Goal: Complete application form: Complete application form

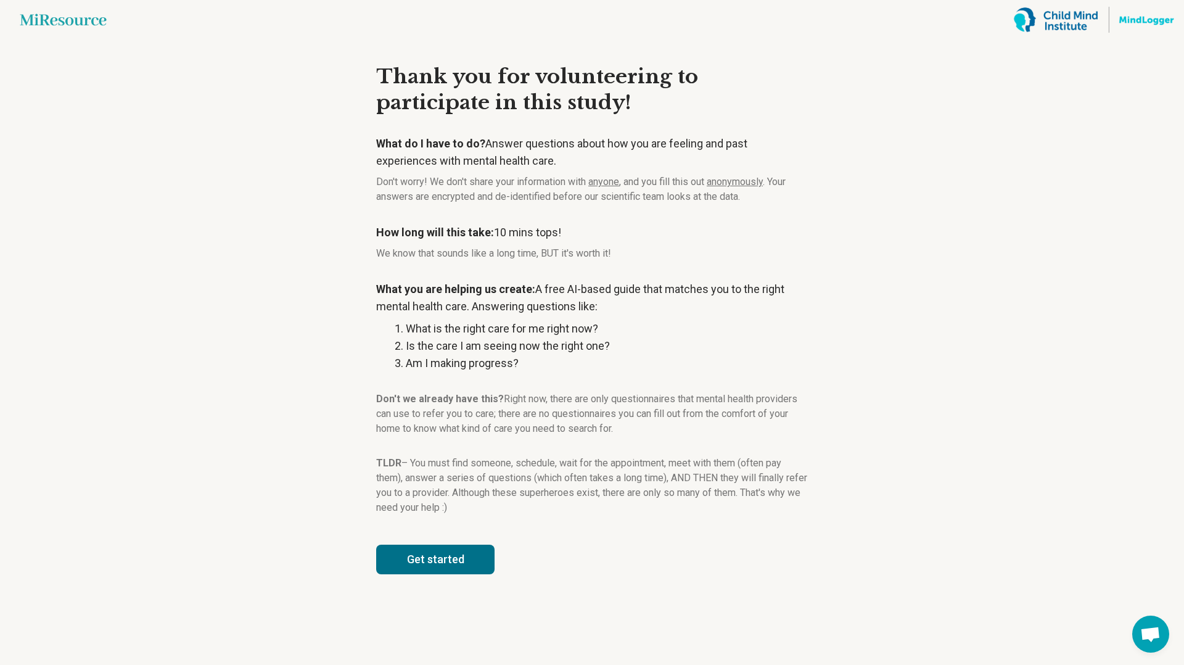
click at [421, 554] on button "Get started" at bounding box center [435, 559] width 118 height 30
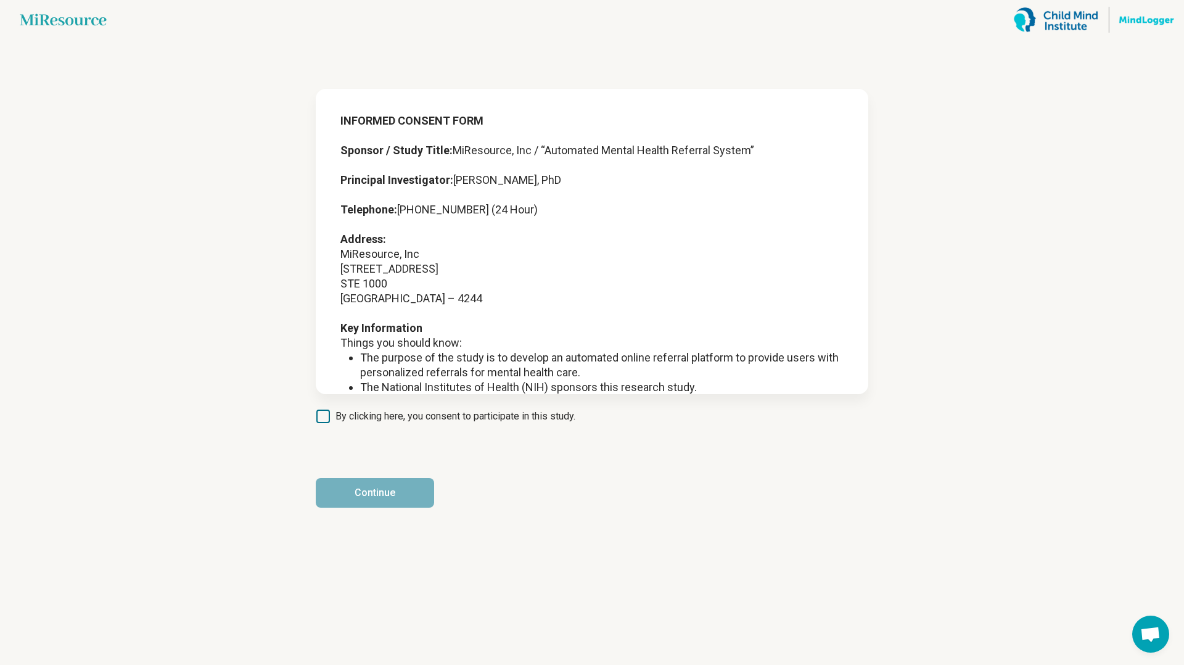
click at [314, 416] on article "INFORMED CONSENT FORM Sponsor / Study Title: MiResource, Inc / “Automated Menta…" at bounding box center [592, 351] width 592 height 625
click at [322, 416] on icon at bounding box center [323, 416] width 14 height 14
click at [358, 513] on article "INFORMED CONSENT FORM Sponsor / Study Title: MiResource, Inc / “Automated Menta…" at bounding box center [592, 351] width 592 height 625
click at [367, 487] on button "Continue" at bounding box center [375, 493] width 118 height 30
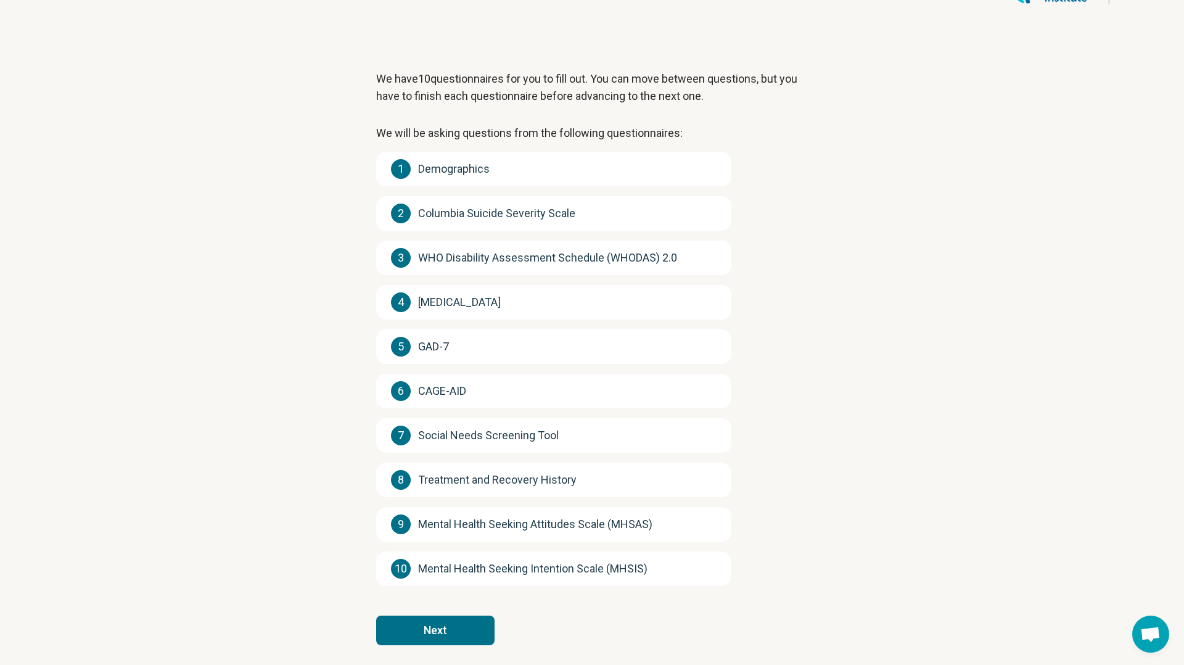
scroll to position [33, 0]
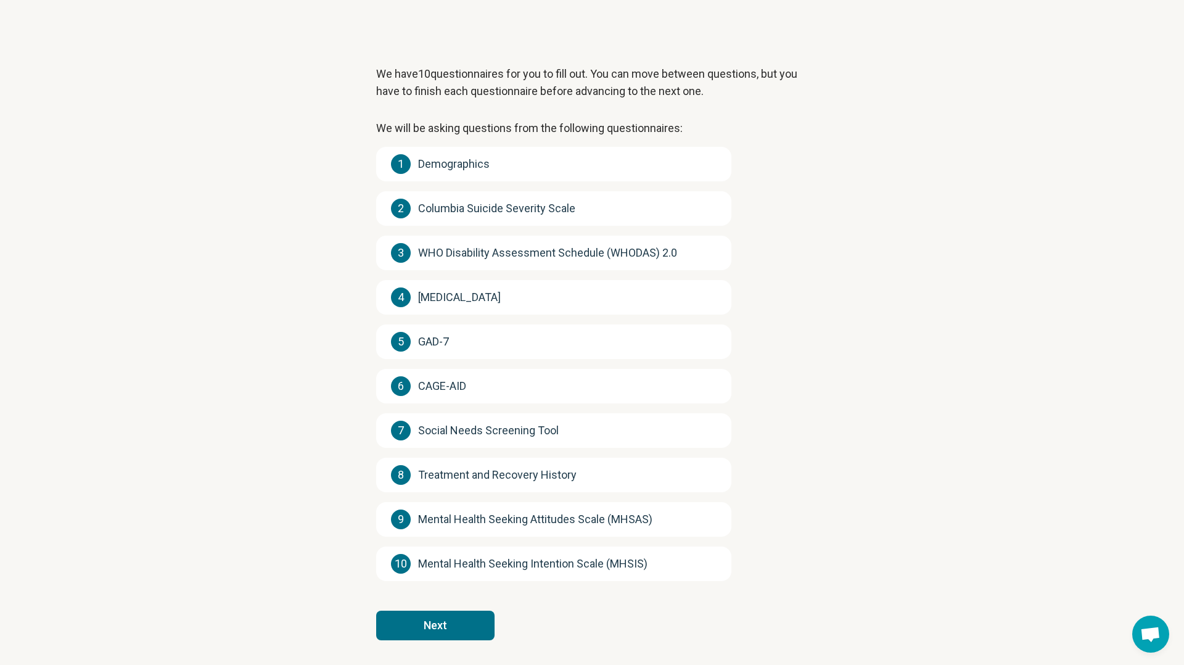
click at [485, 175] on div "1 Demographics" at bounding box center [553, 164] width 355 height 35
click at [490, 165] on div "1 Demographics" at bounding box center [553, 164] width 355 height 35
click at [458, 615] on button "Next" at bounding box center [435, 625] width 118 height 30
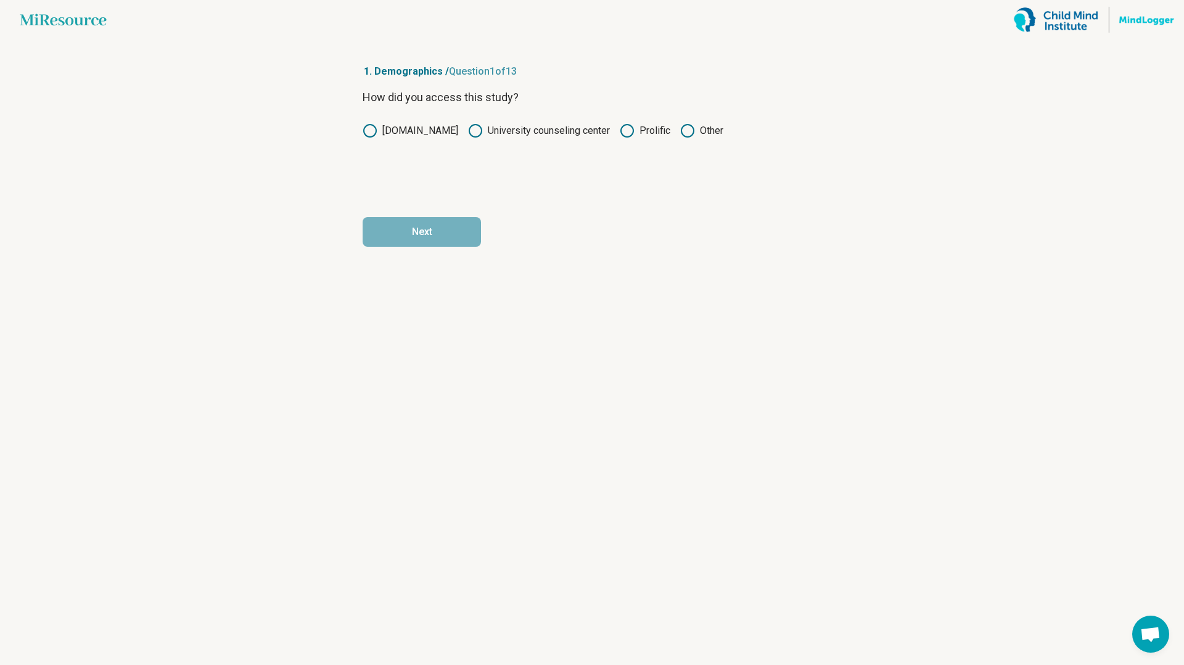
scroll to position [0, 0]
click at [625, 125] on circle at bounding box center [627, 131] width 12 height 12
click at [467, 230] on button "Next" at bounding box center [422, 232] width 118 height 30
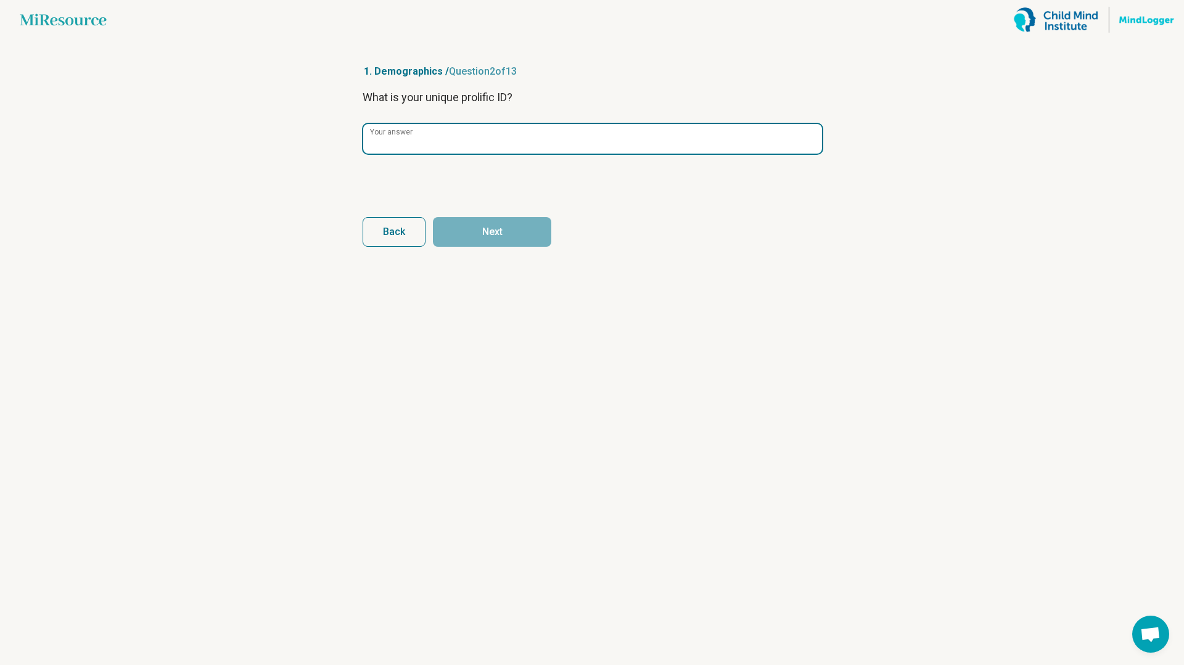
click at [448, 142] on input "Your answer" at bounding box center [592, 139] width 459 height 30
paste input "**********"
type input "**********"
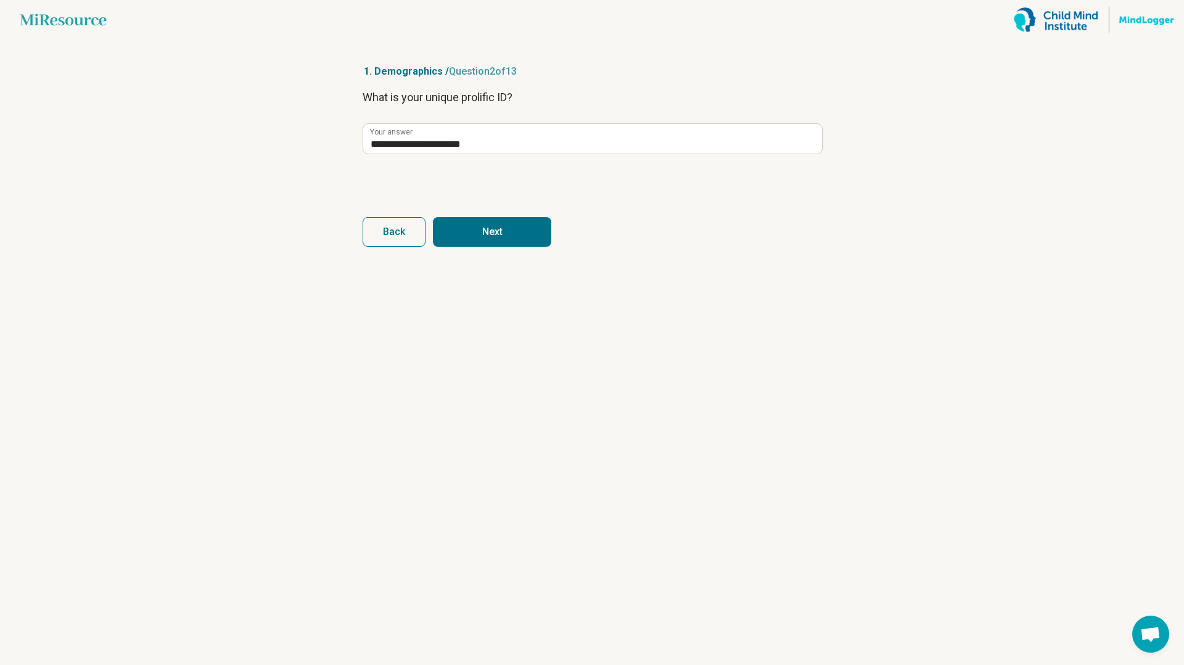
click at [525, 239] on button "Next" at bounding box center [492, 232] width 118 height 30
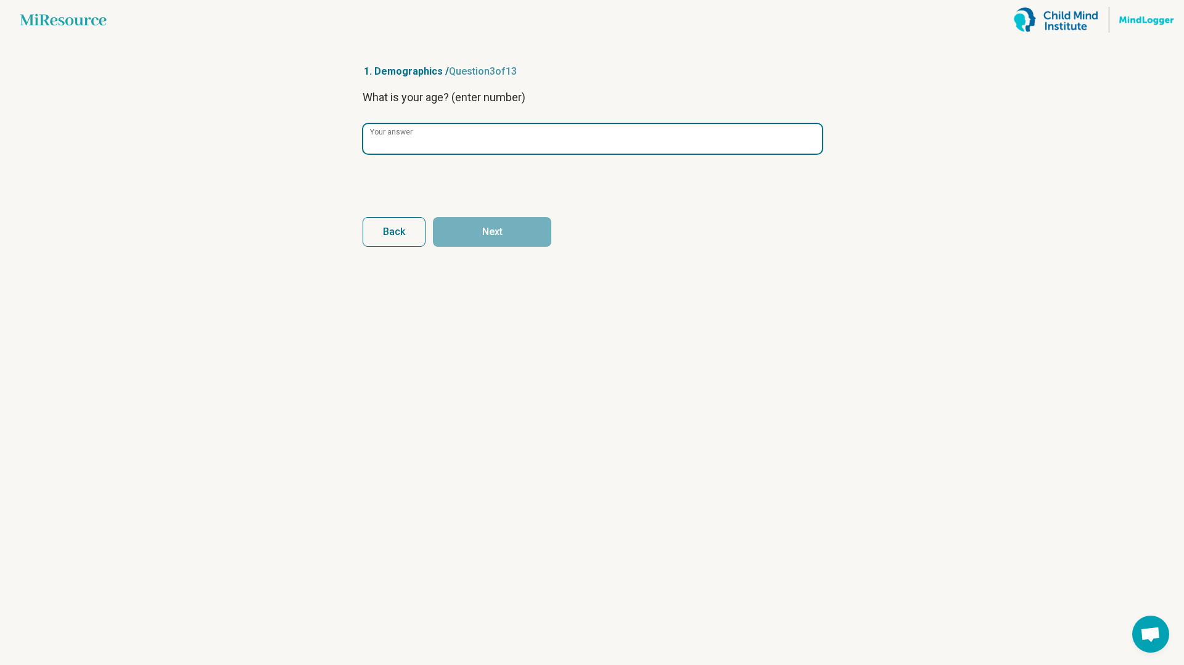
click at [503, 143] on input "Your answer" at bounding box center [592, 139] width 459 height 30
type input "**"
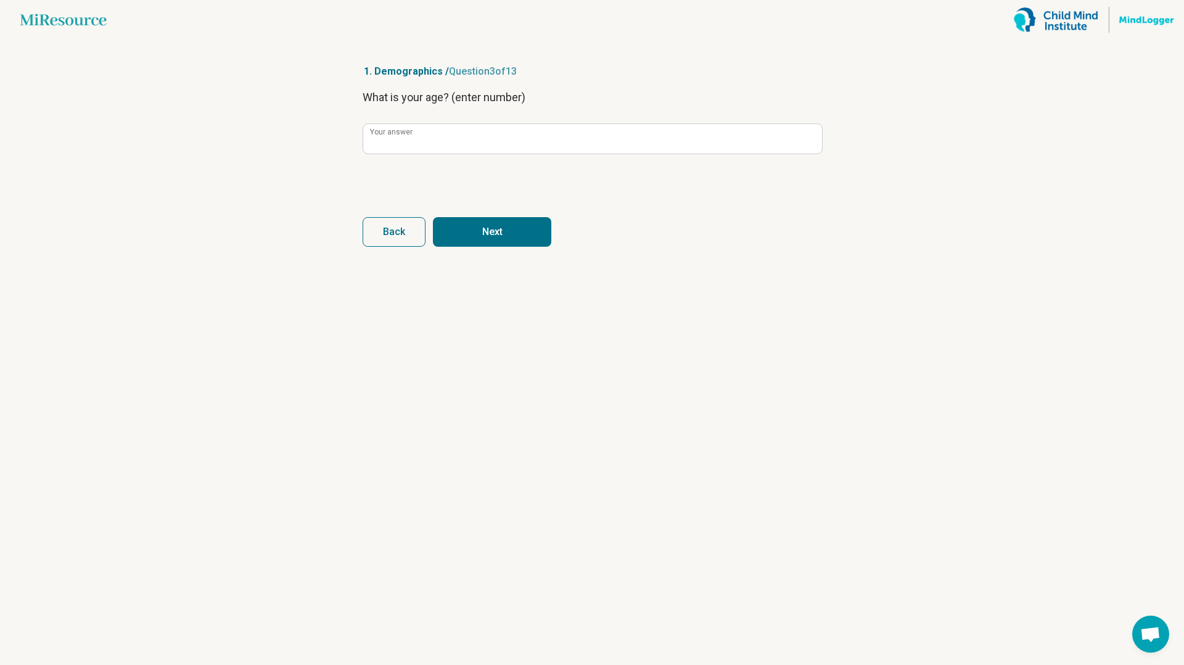
click at [482, 218] on button "Next" at bounding box center [492, 232] width 118 height 30
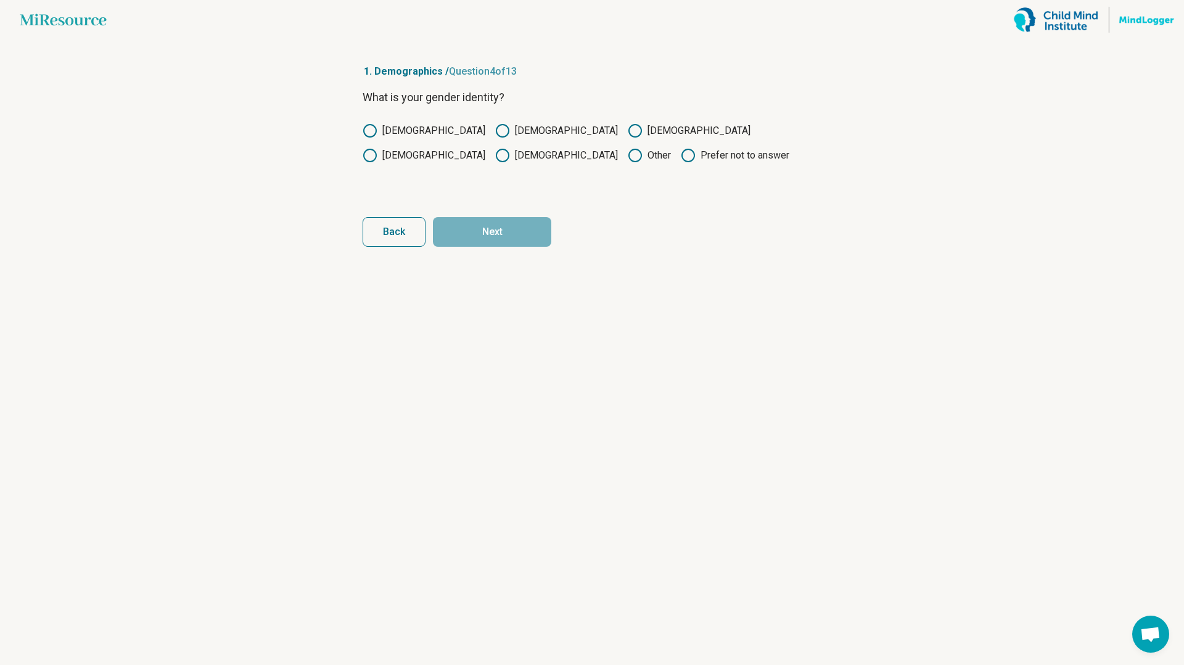
click at [372, 132] on icon at bounding box center [370, 130] width 15 height 15
click at [489, 239] on button "Next" at bounding box center [492, 232] width 118 height 30
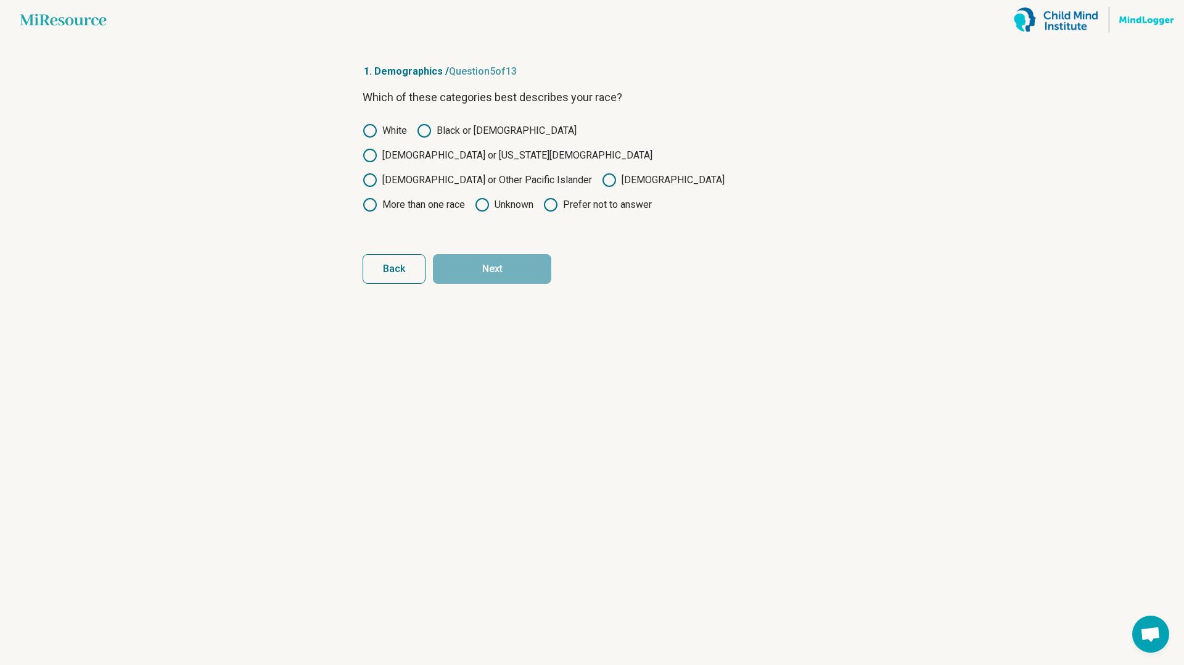
click at [452, 128] on label "Black or [DEMOGRAPHIC_DATA]" at bounding box center [497, 130] width 160 height 15
click at [489, 254] on button "Next" at bounding box center [492, 269] width 118 height 30
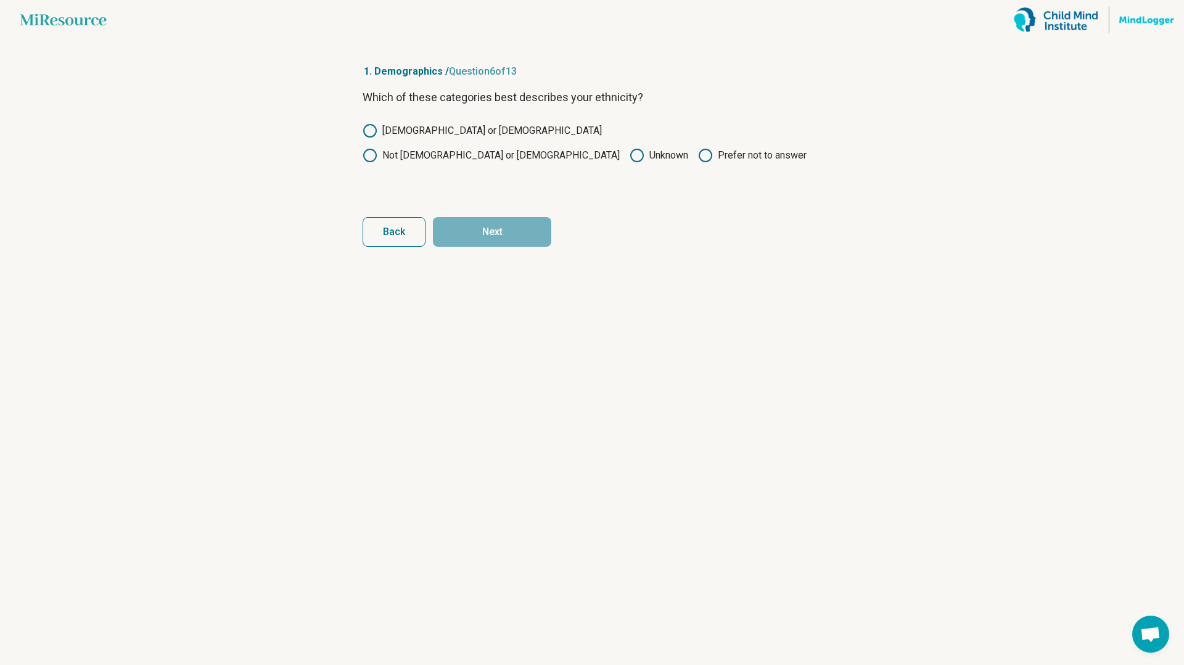
click at [565, 148] on label "Not [DEMOGRAPHIC_DATA] or [DEMOGRAPHIC_DATA]" at bounding box center [491, 155] width 257 height 15
click at [503, 220] on button "Next" at bounding box center [492, 232] width 118 height 30
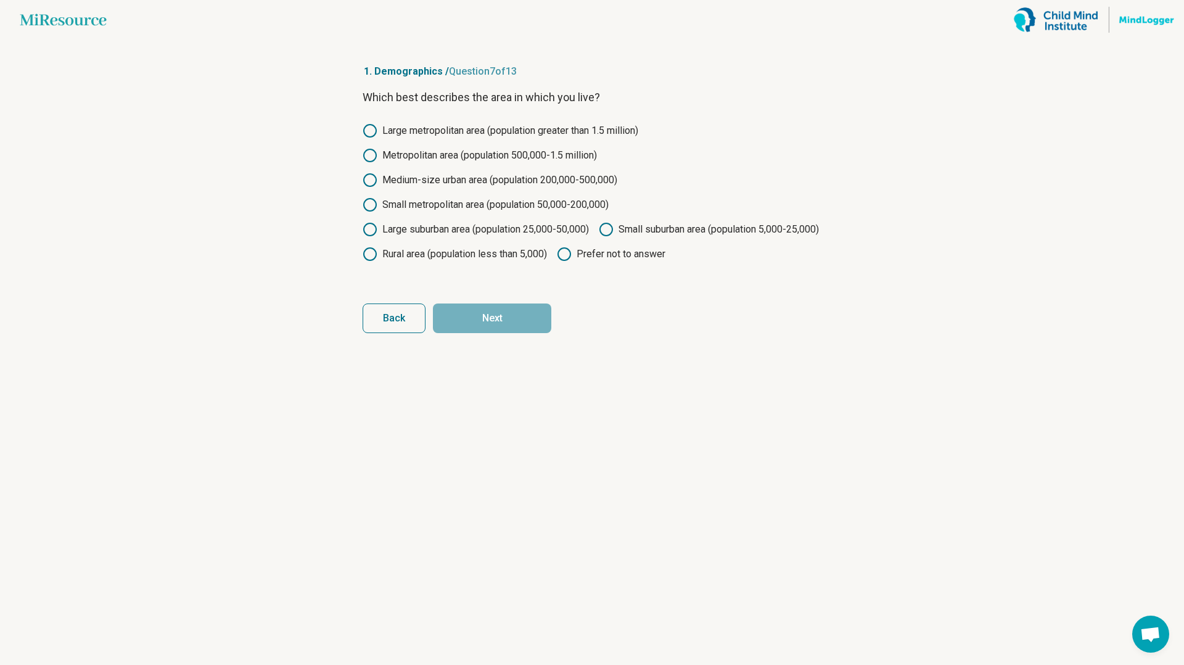
click at [478, 129] on label "Large metropolitan area (population greater than 1.5 million)" at bounding box center [501, 130] width 276 height 15
click at [495, 332] on button "Next" at bounding box center [492, 318] width 118 height 30
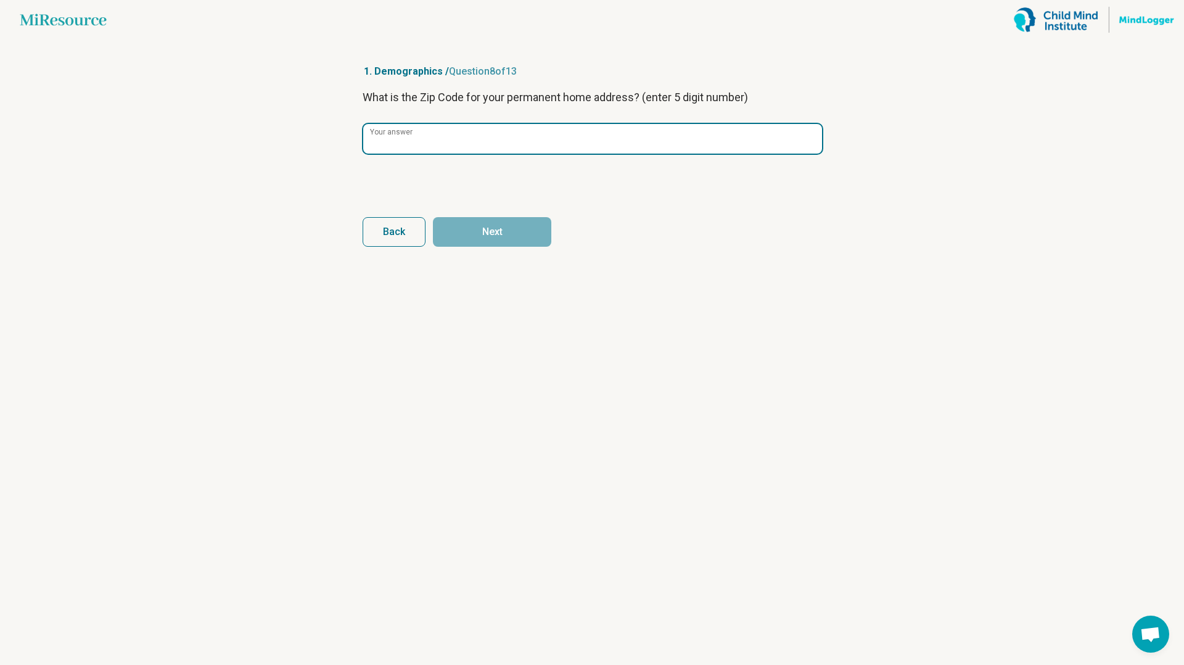
click at [511, 152] on input "Your answer" at bounding box center [592, 139] width 459 height 30
type input "*****"
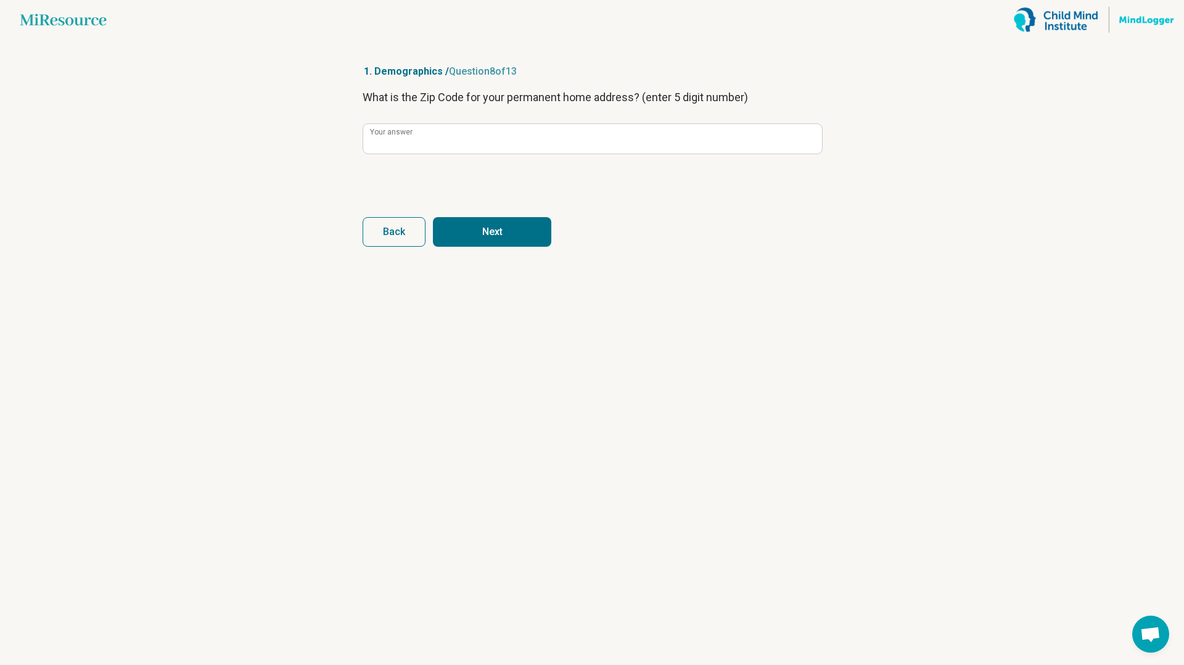
click at [511, 234] on button "Next" at bounding box center [492, 232] width 118 height 30
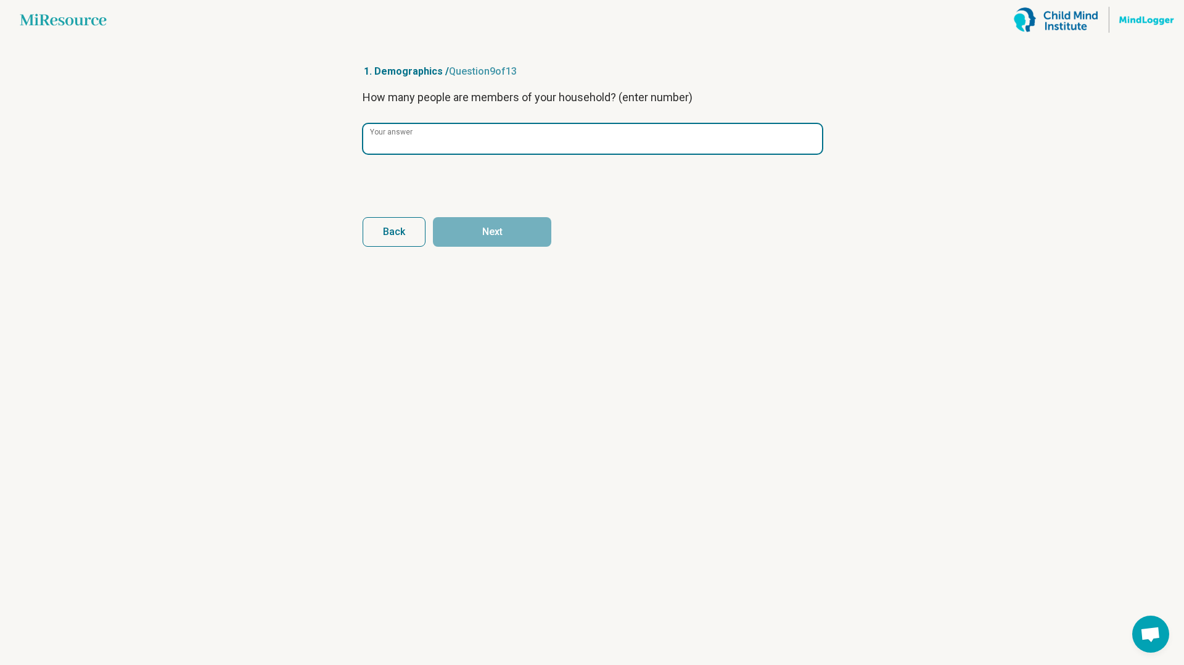
click at [506, 150] on input "Your answer" at bounding box center [592, 139] width 459 height 30
type input "*"
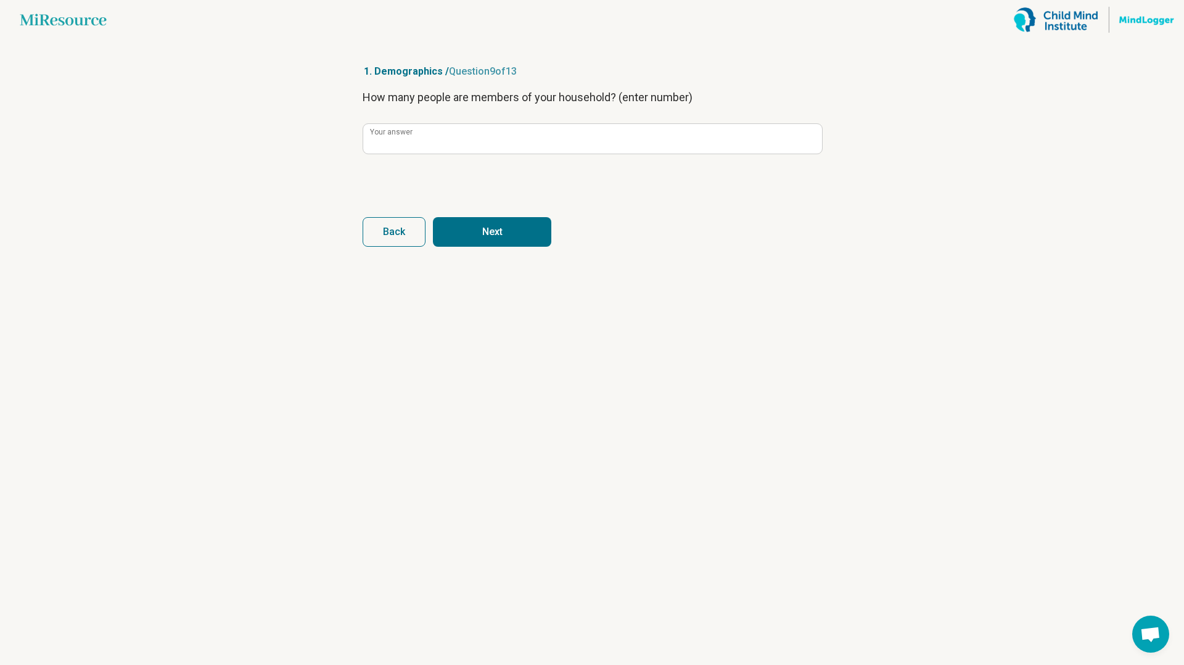
click at [525, 229] on button "Next" at bounding box center [492, 232] width 118 height 30
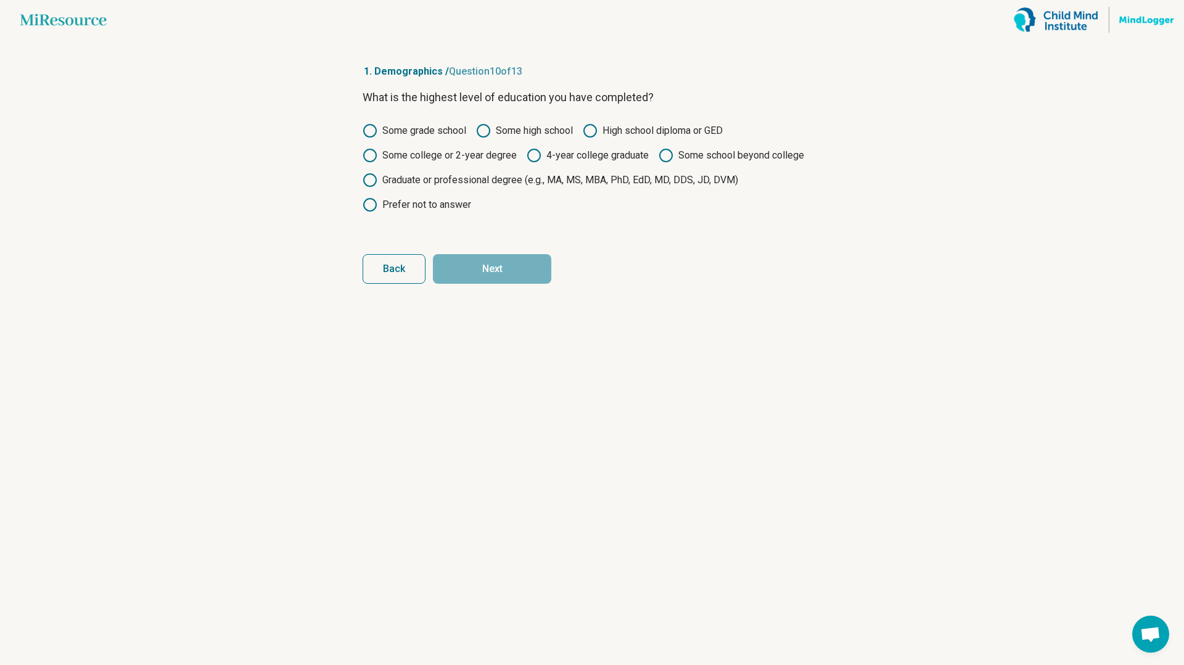
click at [540, 157] on label "4-year college graduate" at bounding box center [588, 155] width 122 height 15
click at [517, 282] on button "Next" at bounding box center [492, 269] width 118 height 30
click at [493, 184] on label "Graduate or professional degree (e.g., MA, MS, MBA, PhD, EdD, MD, DDS, JD, DVM)" at bounding box center [550, 180] width 375 height 15
click at [490, 272] on button "Next" at bounding box center [492, 269] width 118 height 30
click at [502, 187] on div "Some grade school Some high school High school diploma or GED Some college or 2…" at bounding box center [592, 167] width 459 height 89
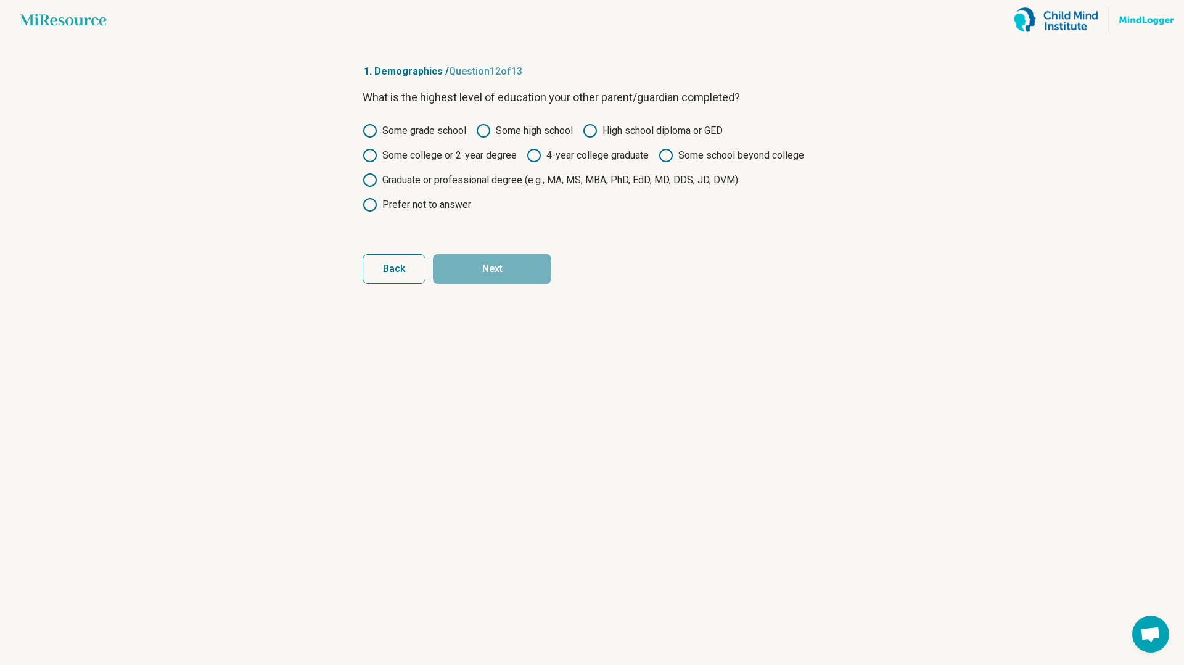
click at [497, 183] on label "Graduate or professional degree (e.g., MA, MS, MBA, PhD, EdD, MD, DDS, JD, DVM)" at bounding box center [550, 180] width 375 height 15
click at [494, 291] on article "1. Demographics / Question 12 of 13 What is the highest level of education your…" at bounding box center [592, 351] width 498 height 625
click at [503, 274] on button "Next" at bounding box center [492, 269] width 118 height 30
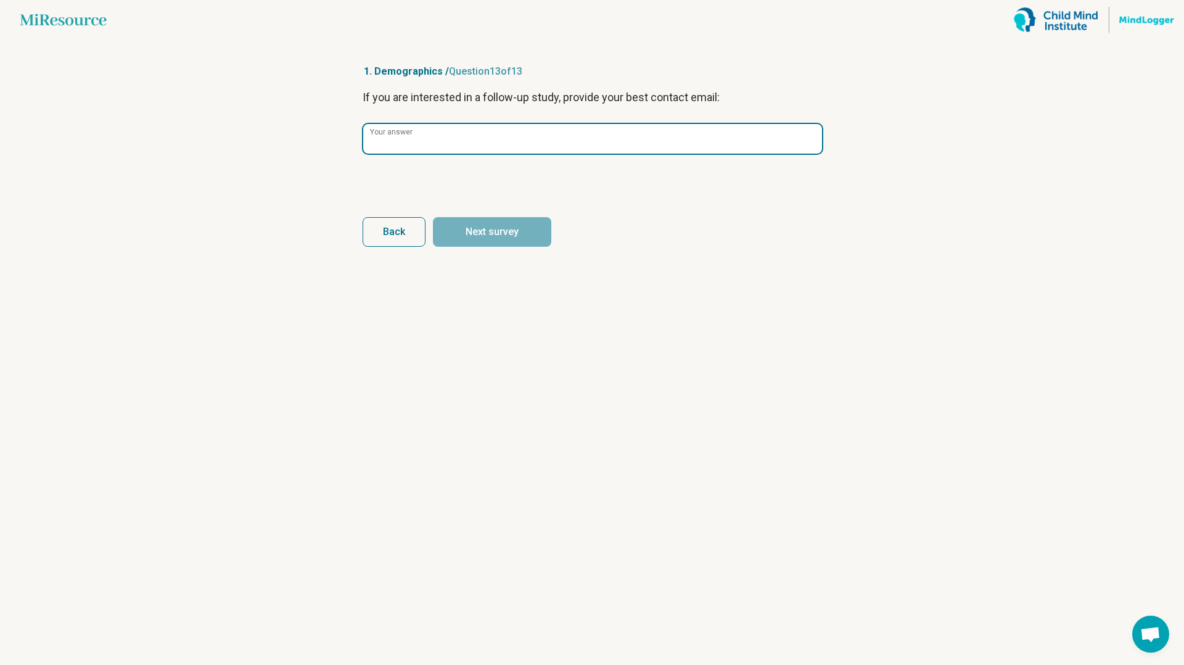
click at [547, 150] on input "Your answer" at bounding box center [592, 139] width 459 height 30
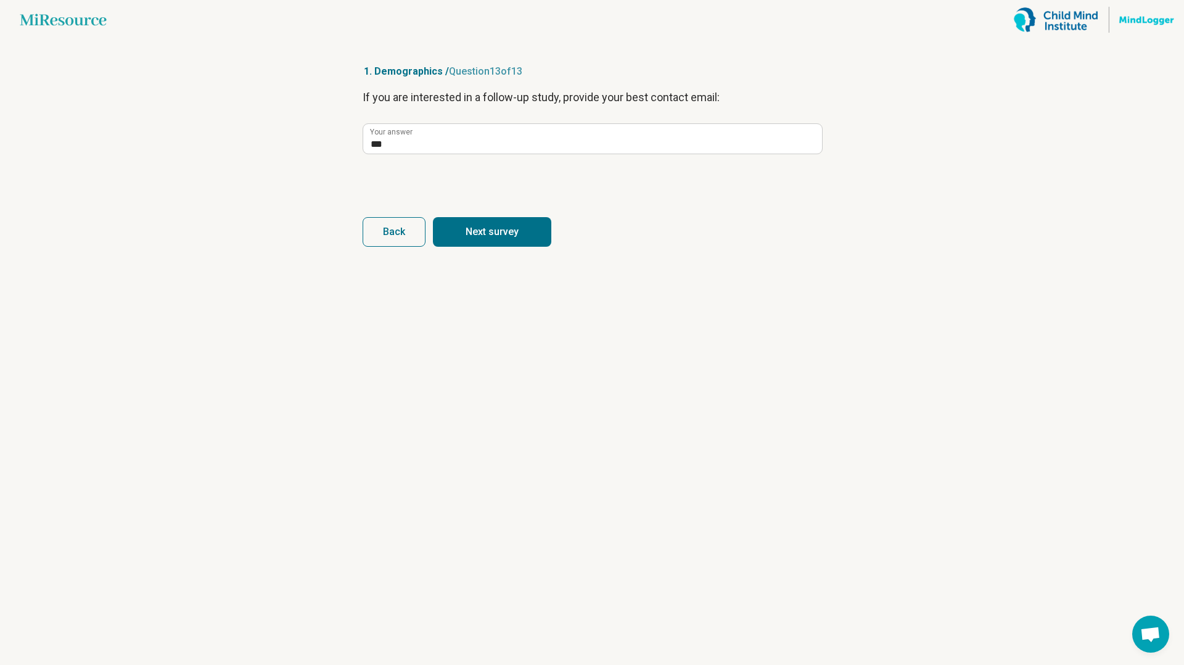
click at [490, 224] on button "Next survey" at bounding box center [492, 232] width 118 height 30
type input "***"
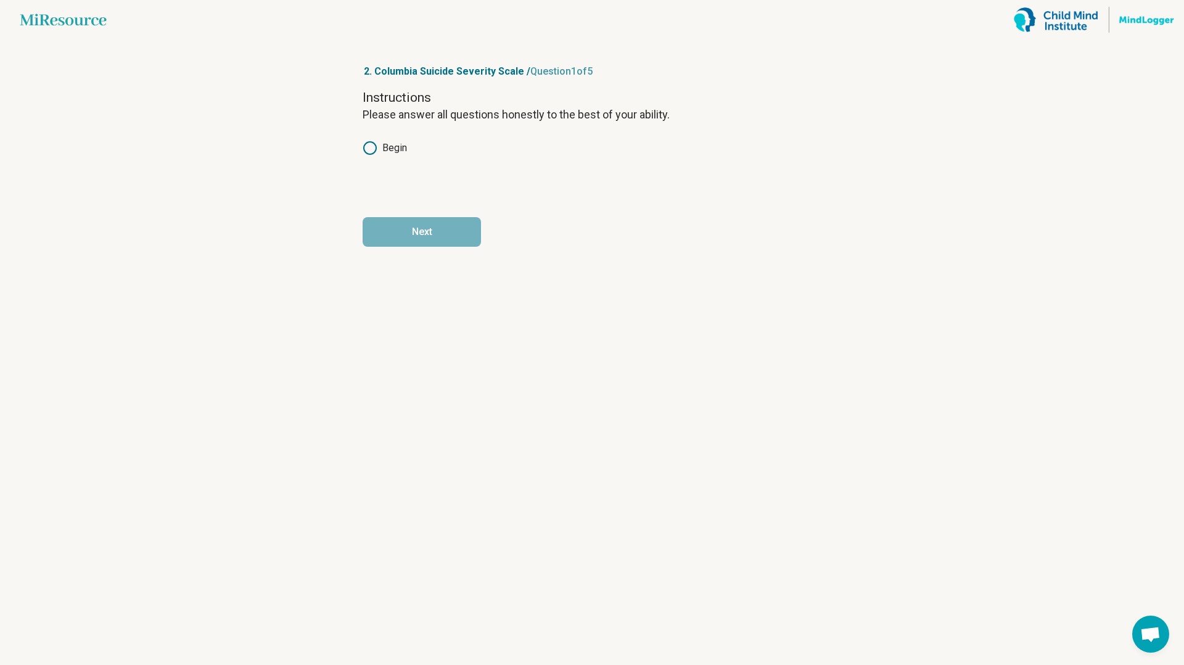
click at [374, 151] on circle at bounding box center [370, 148] width 12 height 12
click at [405, 218] on button "Next" at bounding box center [422, 232] width 118 height 30
click at [369, 151] on icon at bounding box center [370, 148] width 15 height 15
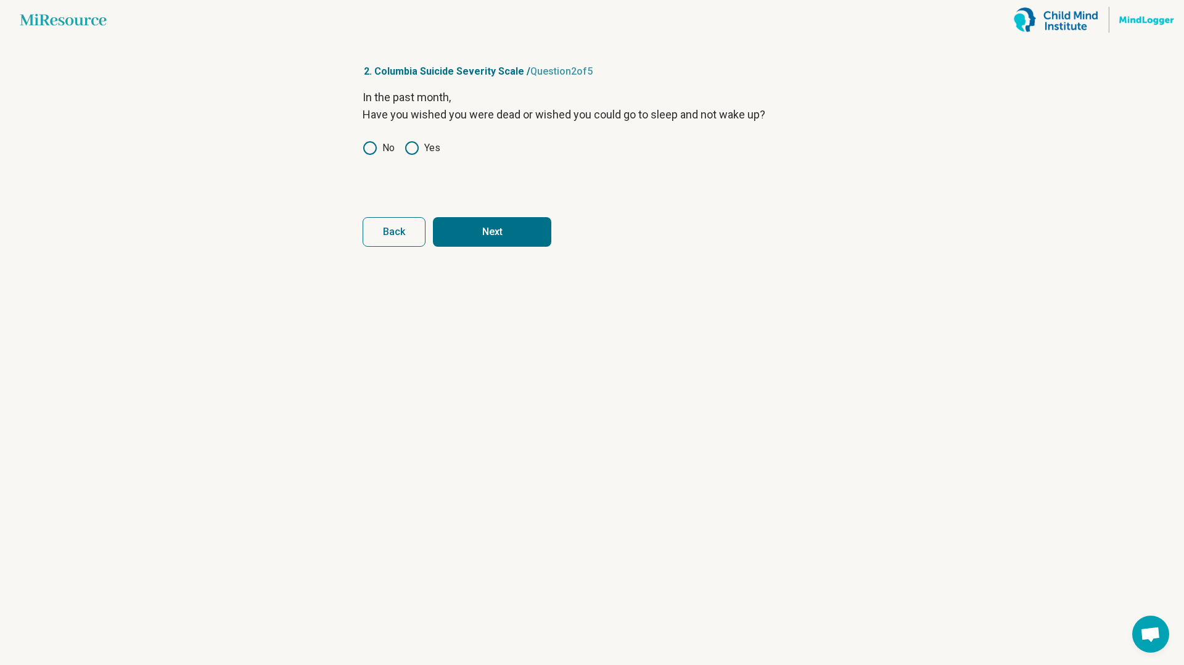
click at [475, 238] on button "Next" at bounding box center [492, 232] width 118 height 30
click at [375, 155] on div "In the past month, Have you had any actual thoughts of killing yourself? No Yes" at bounding box center [592, 141] width 459 height 104
click at [363, 143] on icon at bounding box center [370, 148] width 15 height 15
click at [469, 228] on button "Next" at bounding box center [492, 232] width 118 height 30
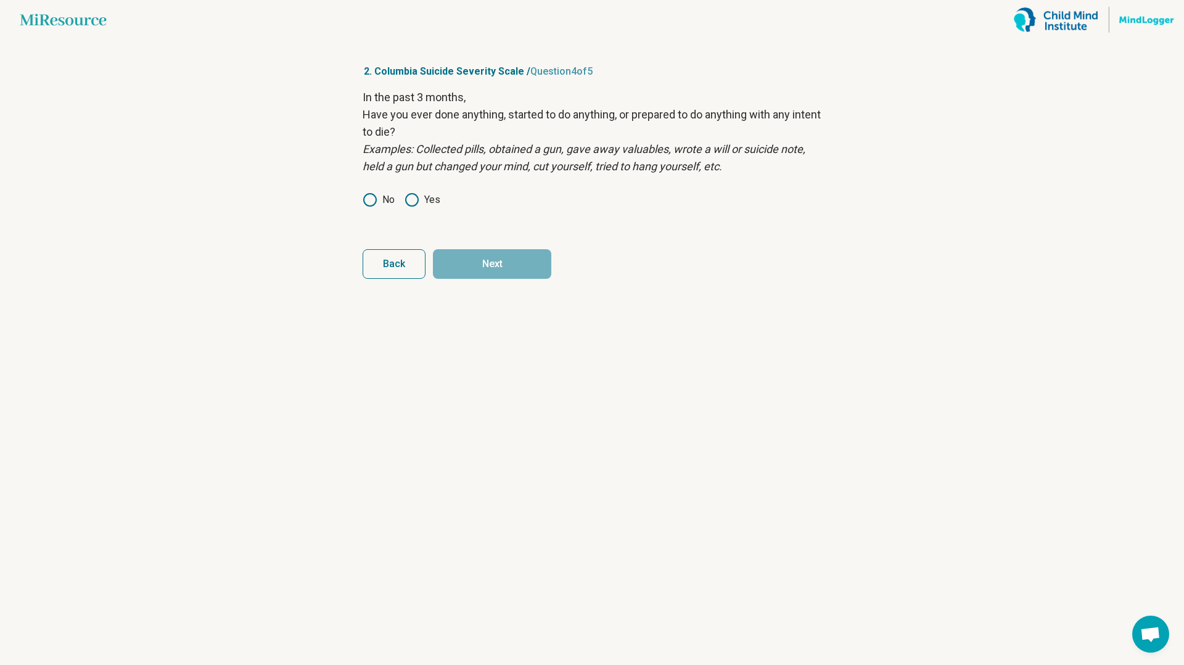
click at [382, 207] on div "In the past 3 months, Have you ever done anything, started to do anything, or p…" at bounding box center [592, 157] width 459 height 136
click at [365, 200] on icon at bounding box center [370, 199] width 15 height 15
click at [463, 266] on button "Next" at bounding box center [492, 264] width 118 height 30
click at [365, 200] on icon at bounding box center [370, 199] width 15 height 15
click at [471, 252] on button "Next survey" at bounding box center [492, 264] width 118 height 30
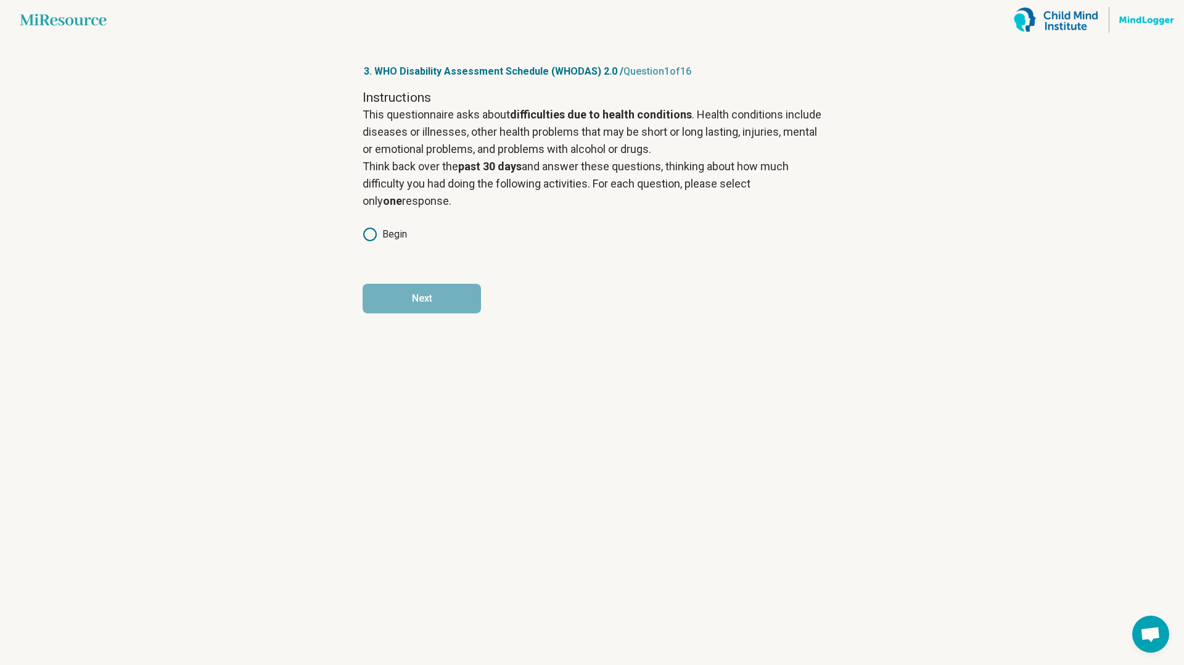
click at [374, 240] on icon at bounding box center [370, 234] width 15 height 15
click at [401, 311] on button "Next" at bounding box center [422, 299] width 118 height 30
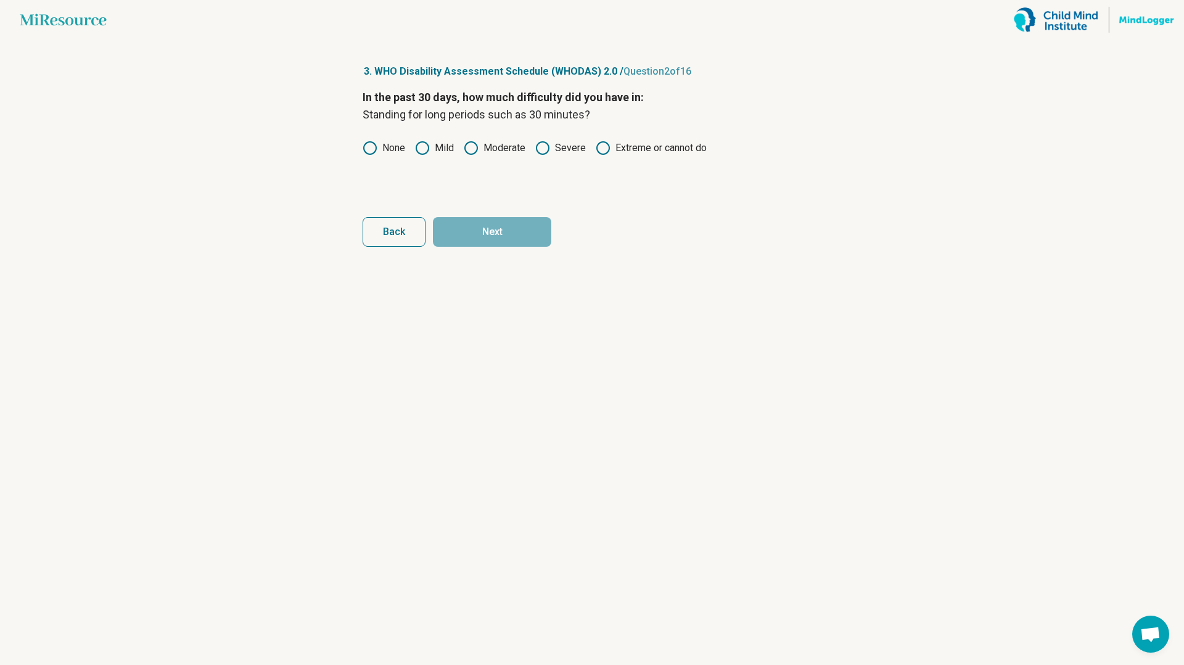
click at [429, 147] on circle at bounding box center [422, 148] width 12 height 12
click at [457, 220] on button "Next" at bounding box center [492, 232] width 118 height 30
click at [398, 155] on div "In the past 30 days, how much difficulty did you have in: Taking care of your h…" at bounding box center [592, 141] width 459 height 104
click at [388, 147] on label "None" at bounding box center [384, 148] width 43 height 15
click at [463, 213] on form "In the past 30 days, how much difficulty did you have in: Taking care of your h…" at bounding box center [592, 168] width 459 height 158
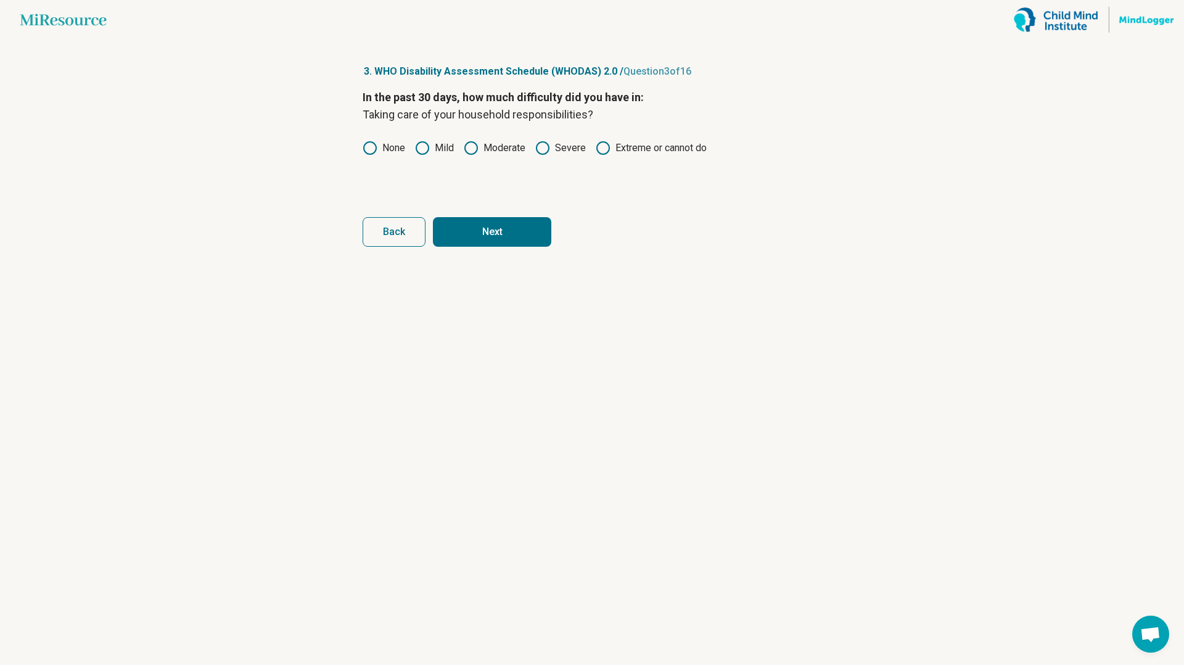
click at [468, 221] on button "Next" at bounding box center [492, 232] width 118 height 30
click at [373, 150] on icon at bounding box center [370, 148] width 15 height 15
click at [453, 226] on button "Next" at bounding box center [492, 232] width 118 height 30
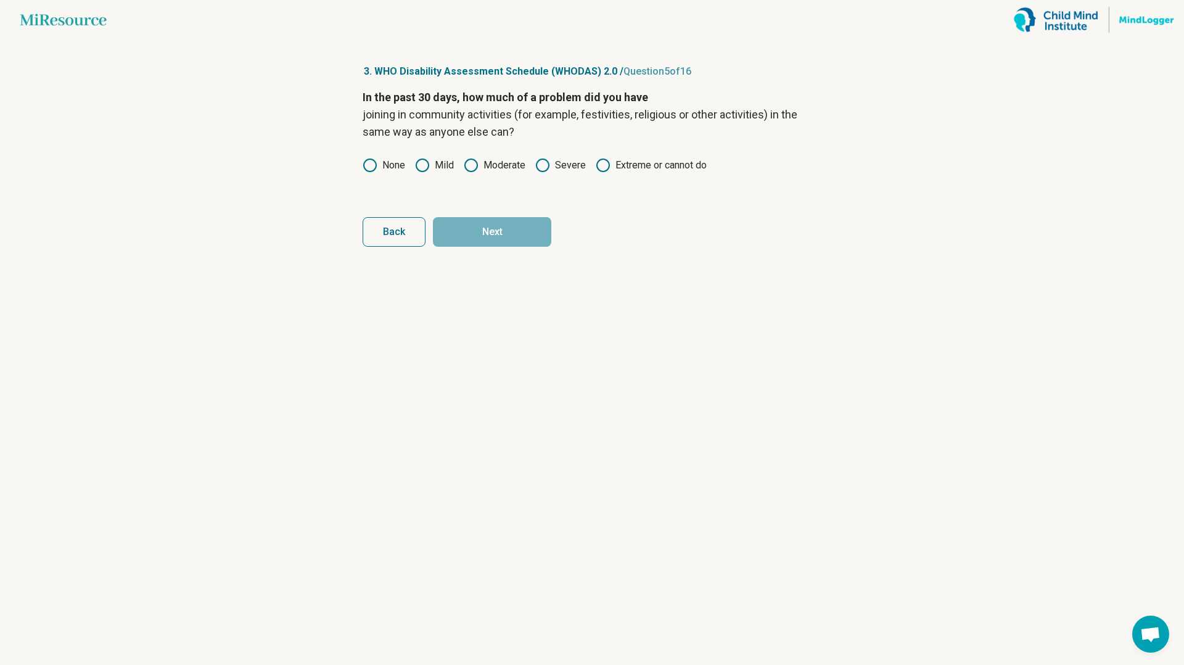
click at [379, 161] on label "None" at bounding box center [384, 165] width 43 height 15
click at [488, 237] on button "Next" at bounding box center [492, 232] width 118 height 30
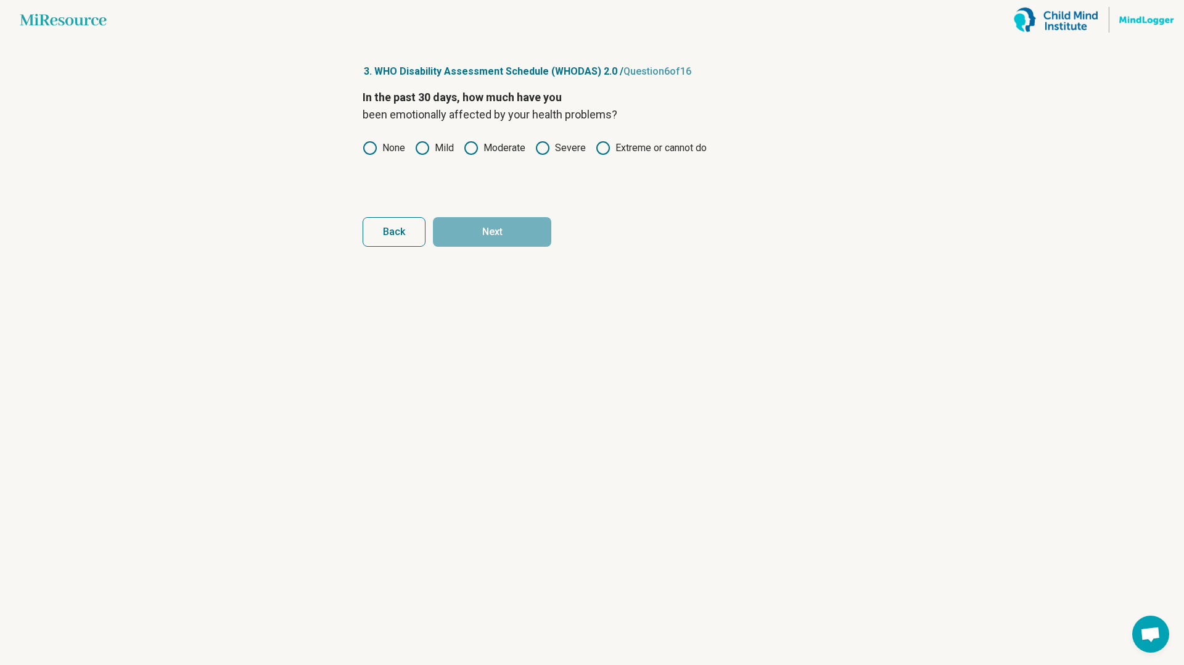
click at [384, 148] on label "None" at bounding box center [384, 148] width 43 height 15
click at [480, 242] on button "Next" at bounding box center [492, 232] width 118 height 30
click at [373, 153] on circle at bounding box center [370, 148] width 12 height 12
click at [483, 245] on button "Next" at bounding box center [492, 232] width 118 height 30
click at [379, 146] on label "None" at bounding box center [384, 148] width 43 height 15
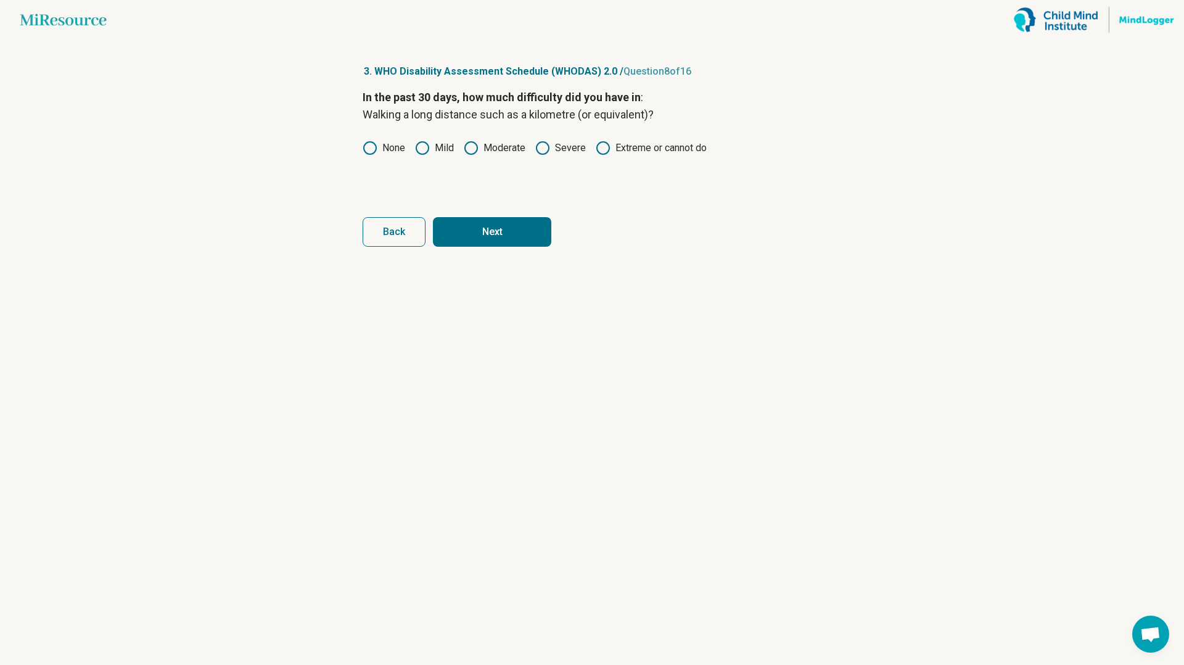
click at [481, 231] on button "Next" at bounding box center [492, 232] width 118 height 30
click at [372, 148] on icon at bounding box center [370, 148] width 15 height 15
click at [494, 241] on button "Next" at bounding box center [492, 232] width 118 height 30
click at [377, 154] on label "None" at bounding box center [384, 148] width 43 height 15
click at [484, 221] on button "Next" at bounding box center [492, 232] width 118 height 30
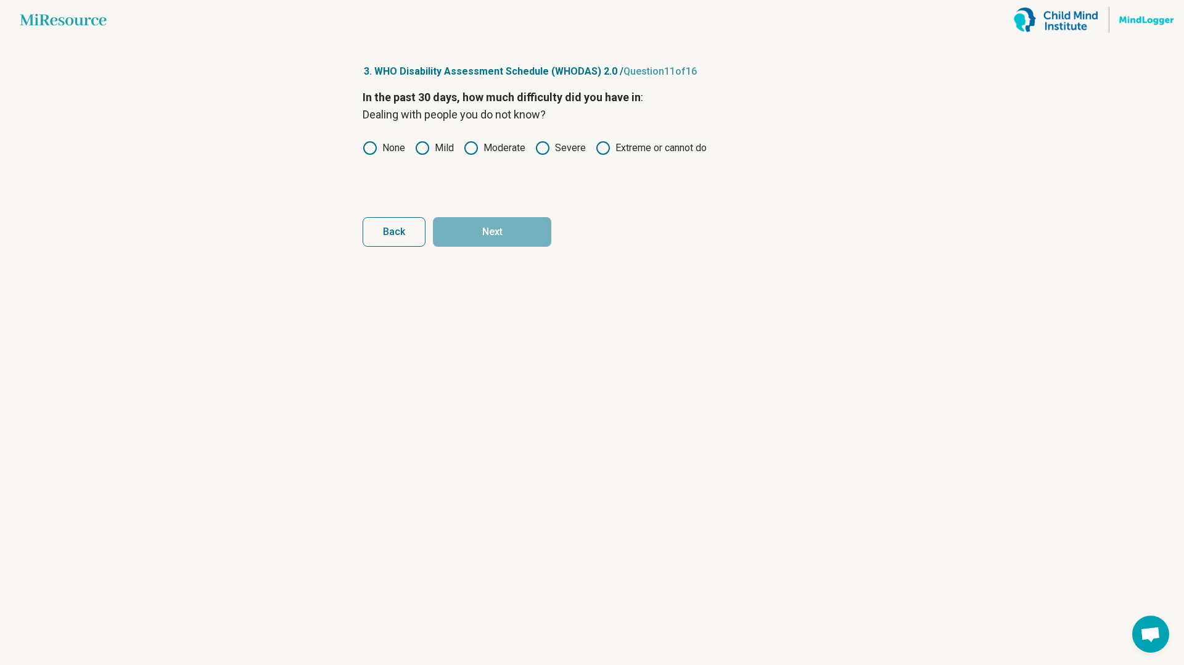
click at [381, 151] on label "None" at bounding box center [384, 148] width 43 height 15
click at [464, 213] on form "In the past 30 days, how much difficulty did you have in : Dealing with people …" at bounding box center [592, 168] width 459 height 158
click at [471, 223] on button "Next" at bounding box center [492, 232] width 118 height 30
click at [375, 147] on circle at bounding box center [370, 148] width 12 height 12
click at [472, 220] on button "Next" at bounding box center [492, 232] width 118 height 30
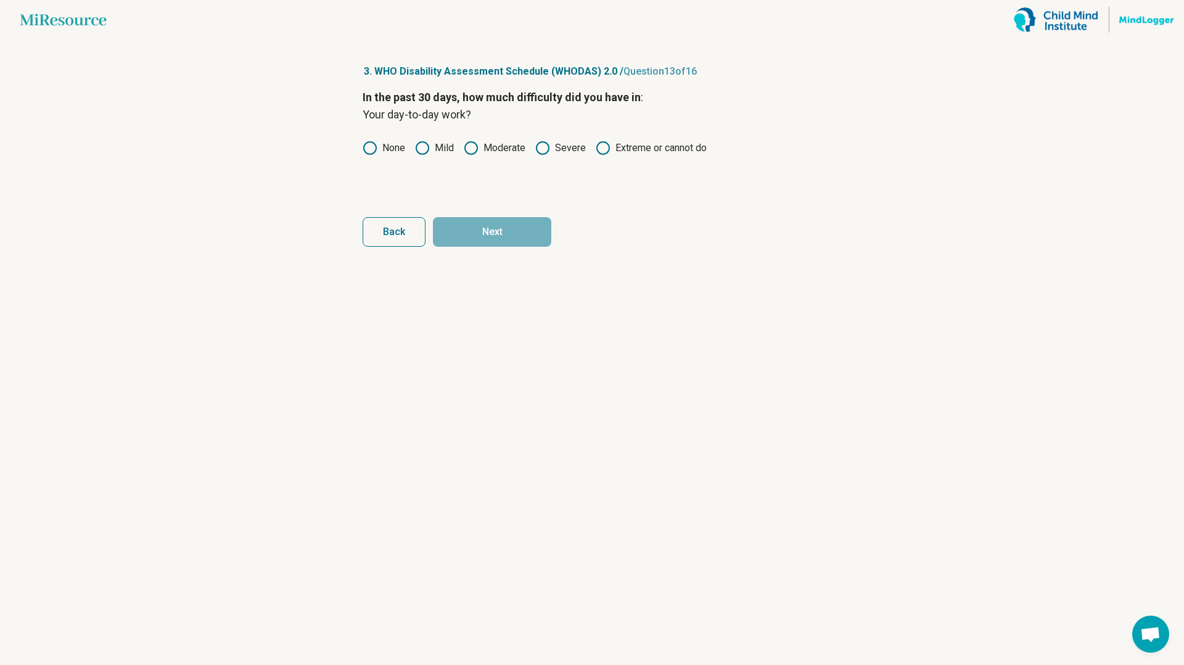
click at [371, 141] on icon at bounding box center [370, 148] width 15 height 15
click at [477, 231] on button "Next" at bounding box center [492, 232] width 118 height 30
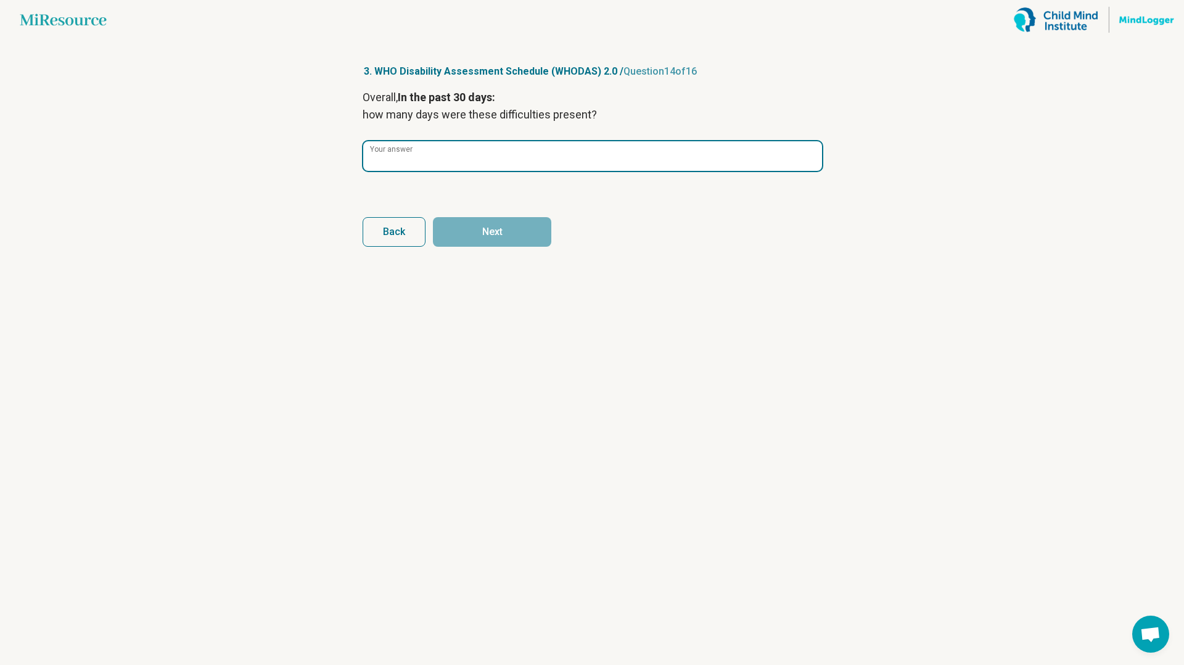
click at [464, 155] on input "Your answer" at bounding box center [592, 156] width 459 height 30
type input "**"
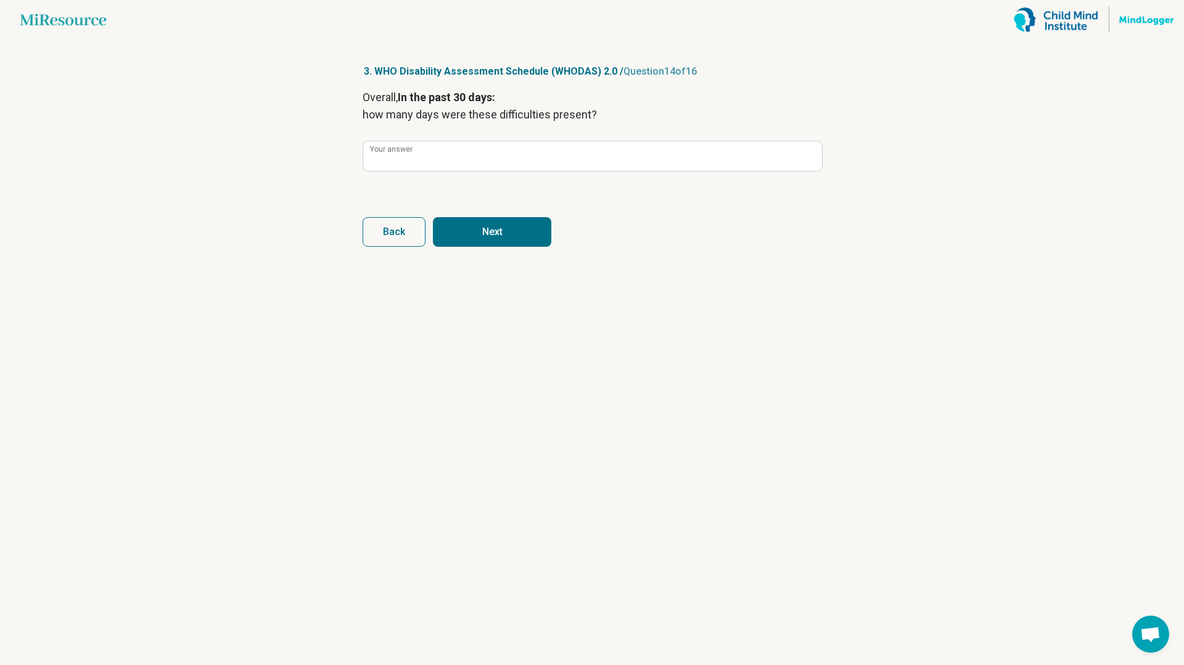
click at [501, 221] on button "Next" at bounding box center [492, 232] width 118 height 30
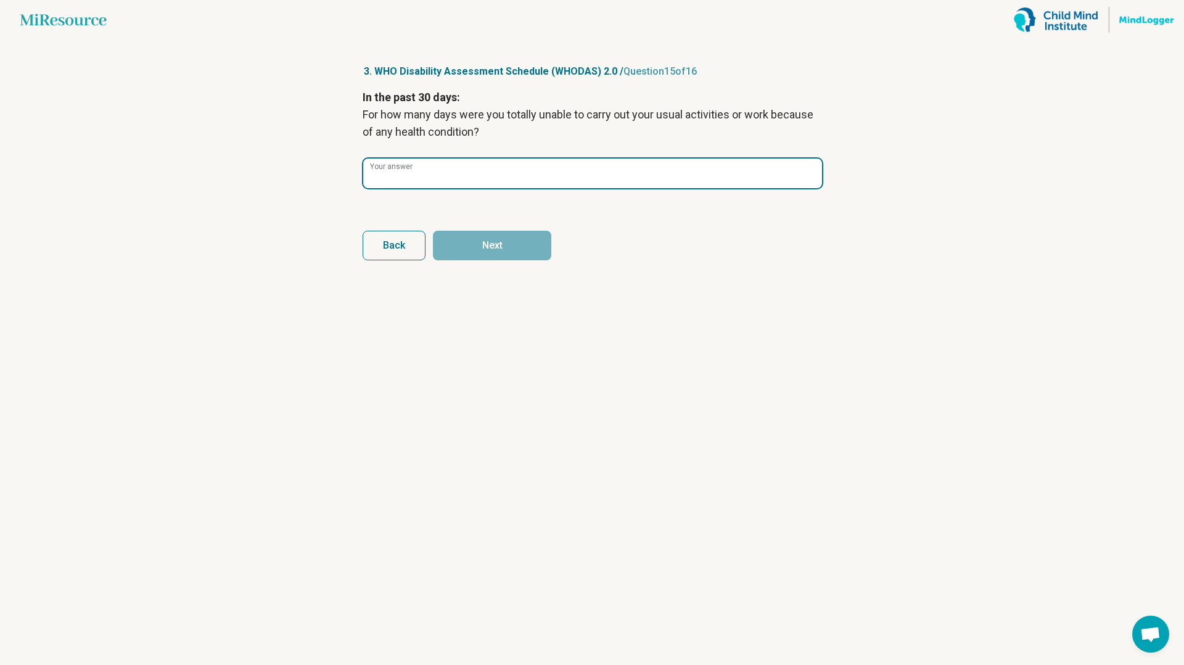
click at [442, 179] on input "Your answer" at bounding box center [592, 173] width 459 height 30
type input "*"
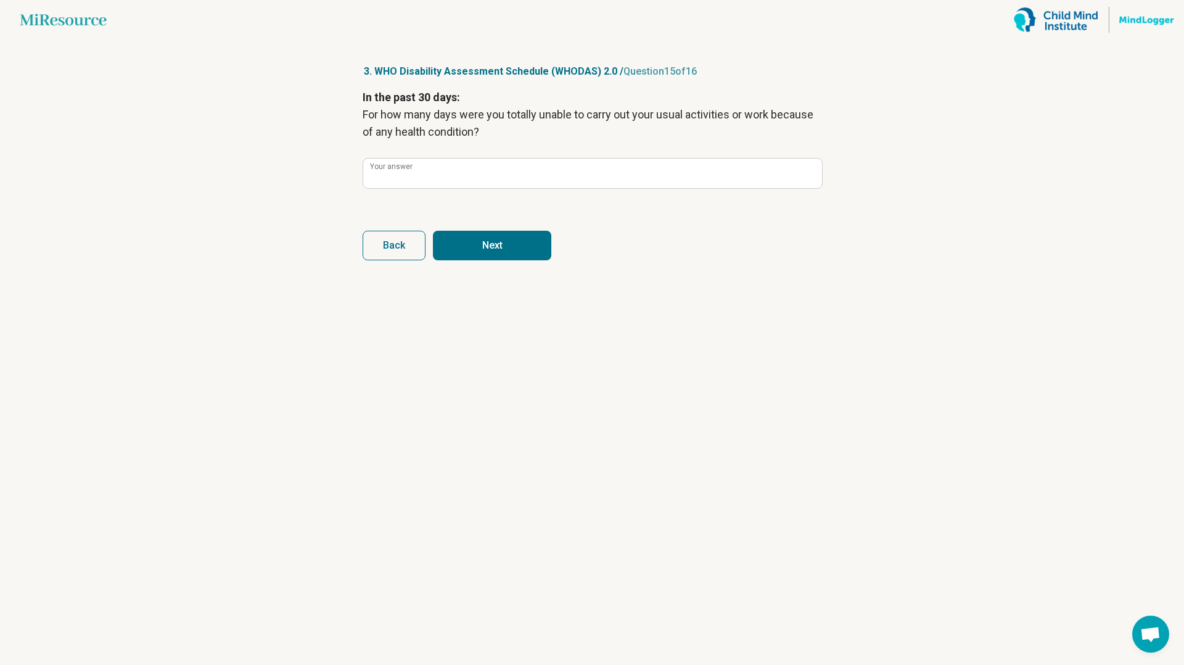
click at [494, 252] on button "Next" at bounding box center [492, 246] width 118 height 30
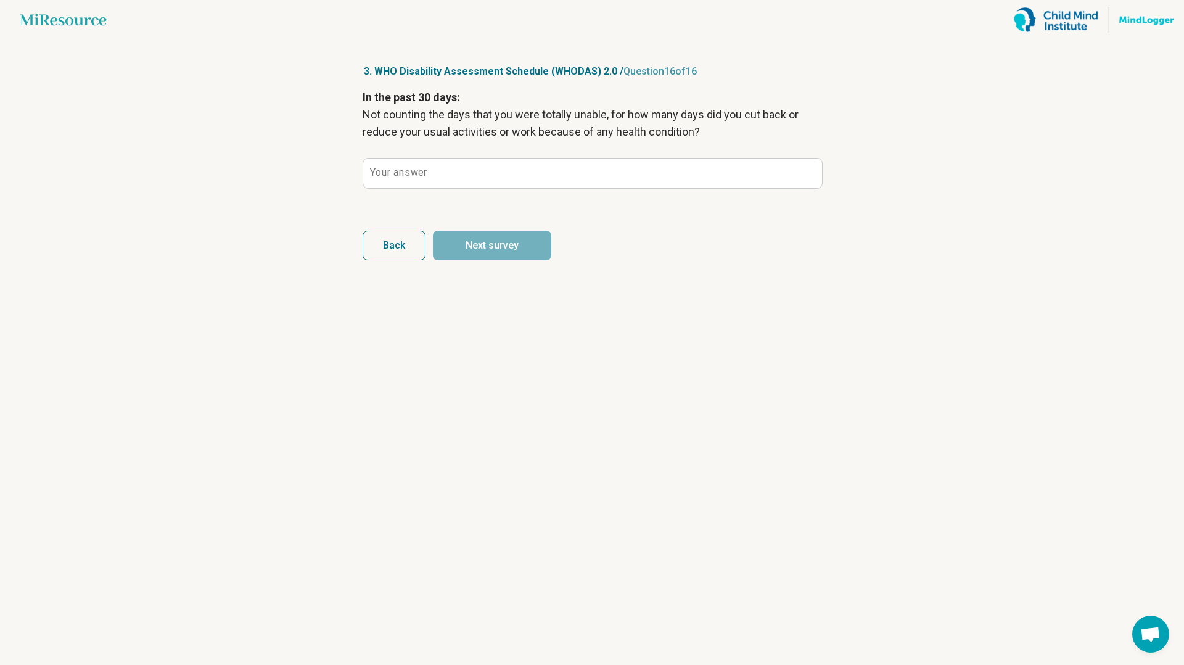
click at [449, 206] on form "In the past 30 days: Not counting the days that you were totally unable, for ho…" at bounding box center [592, 174] width 459 height 171
click at [452, 155] on div "In the past 30 days: Not counting the days that you were totally unable, for ho…" at bounding box center [592, 147] width 459 height 117
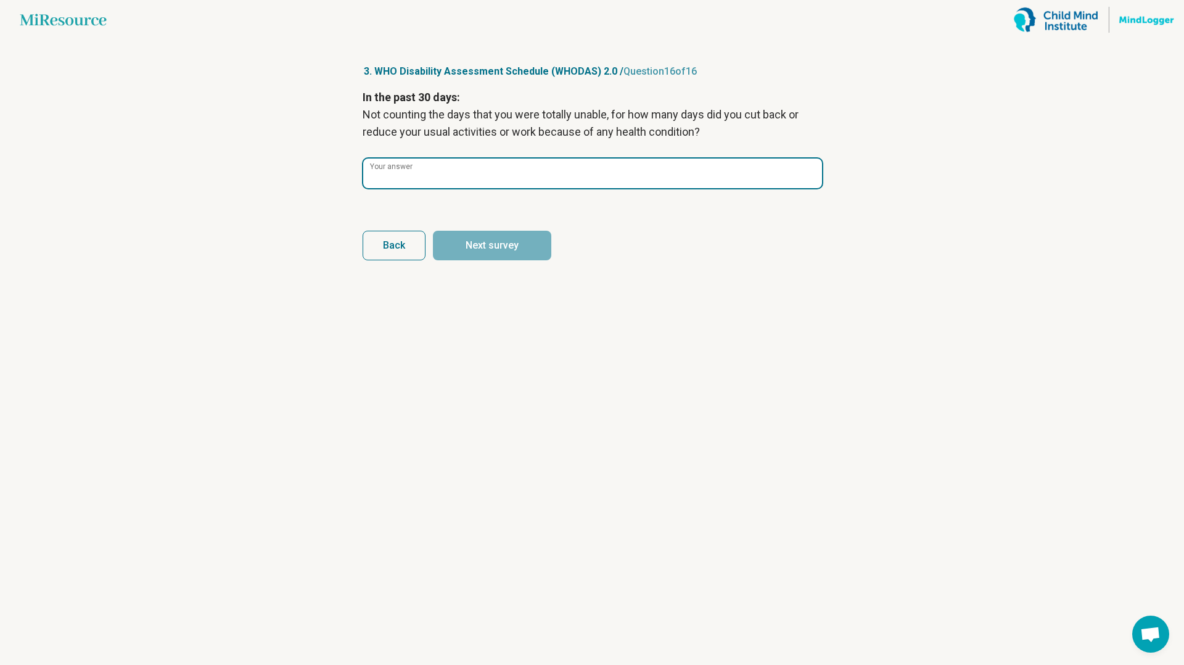
click at [449, 177] on input "Your answer" at bounding box center [592, 173] width 459 height 30
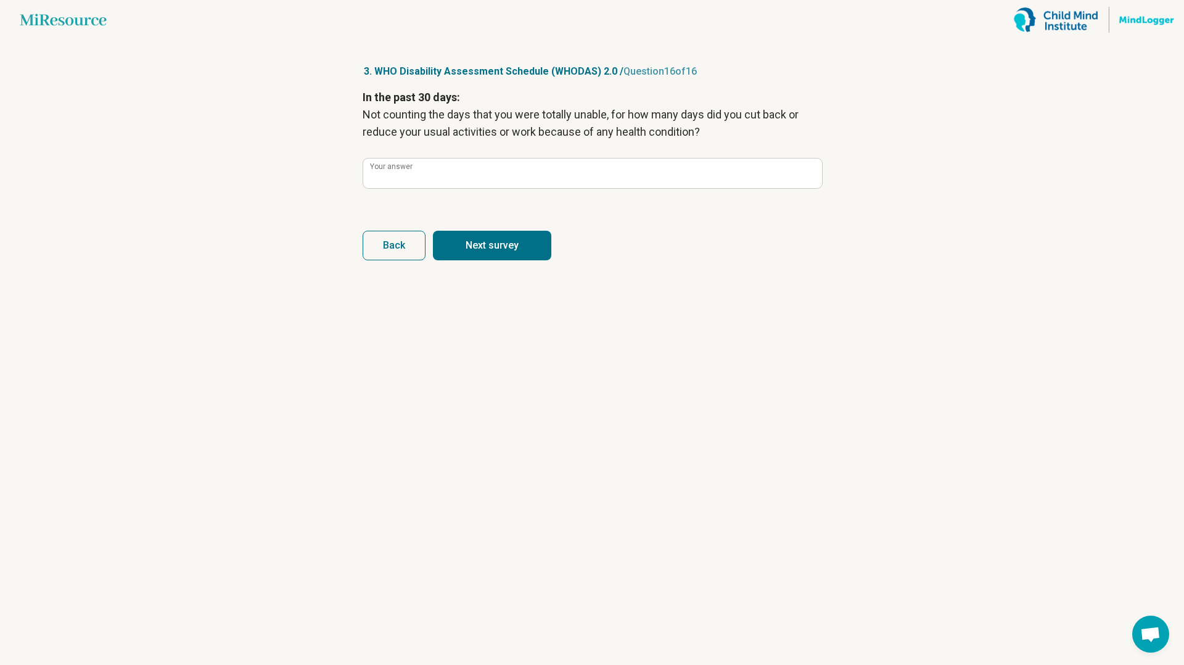
click at [506, 263] on article "3. WHO Disability Assessment Schedule (WHODAS) 2.0 / Question 16 of 16 In the p…" at bounding box center [592, 351] width 498 height 625
click at [506, 258] on button "Next survey" at bounding box center [492, 246] width 118 height 30
type input "*"
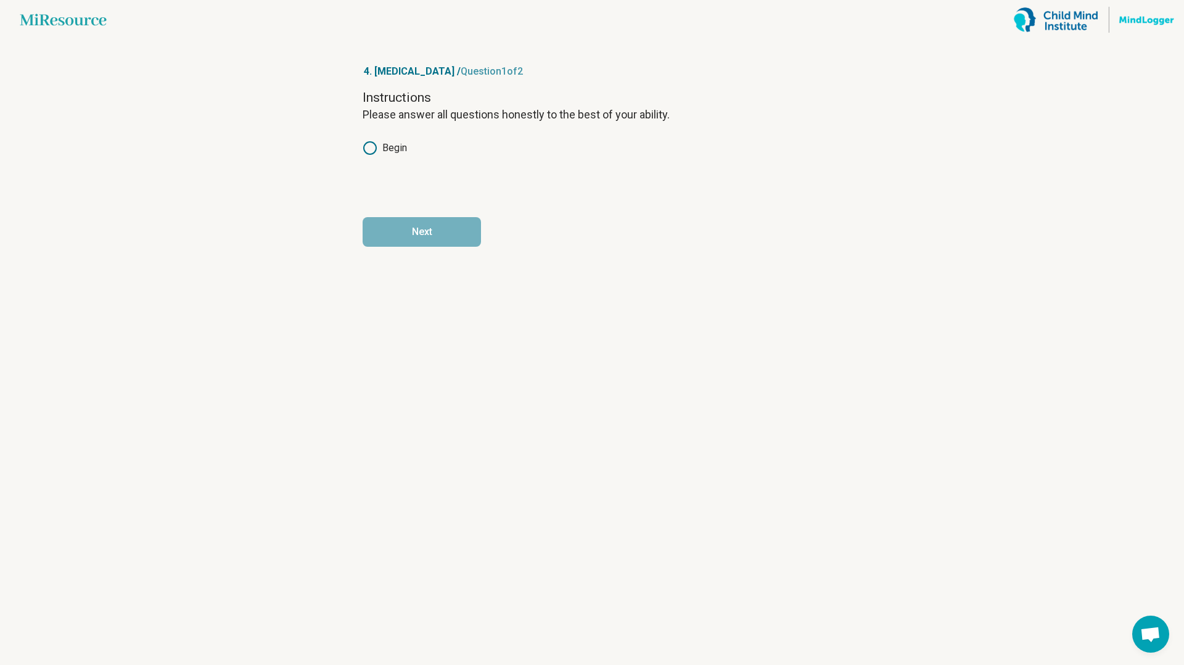
click at [369, 150] on icon at bounding box center [370, 148] width 15 height 15
click at [387, 205] on form "Instructions Please answer all questions honestly to the best of your ability. …" at bounding box center [592, 168] width 459 height 158
click at [399, 235] on button "Next" at bounding box center [422, 232] width 118 height 30
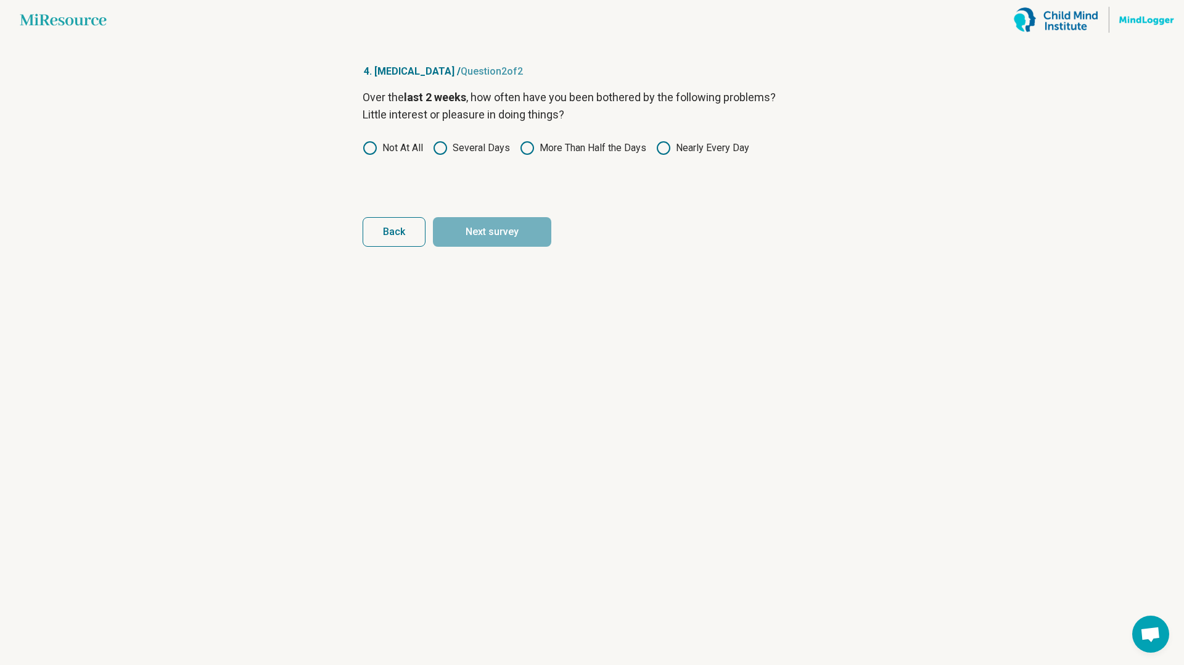
click at [392, 144] on label "Not At All" at bounding box center [393, 148] width 60 height 15
click at [453, 235] on button "Next survey" at bounding box center [492, 232] width 118 height 30
click at [384, 147] on label "Not At All" at bounding box center [393, 148] width 60 height 15
click at [507, 250] on article "4. [MEDICAL_DATA] / Question 3 of 3 Over the last 2 weeks , how often have you …" at bounding box center [592, 351] width 498 height 625
click at [472, 148] on label "Several Days" at bounding box center [471, 148] width 77 height 15
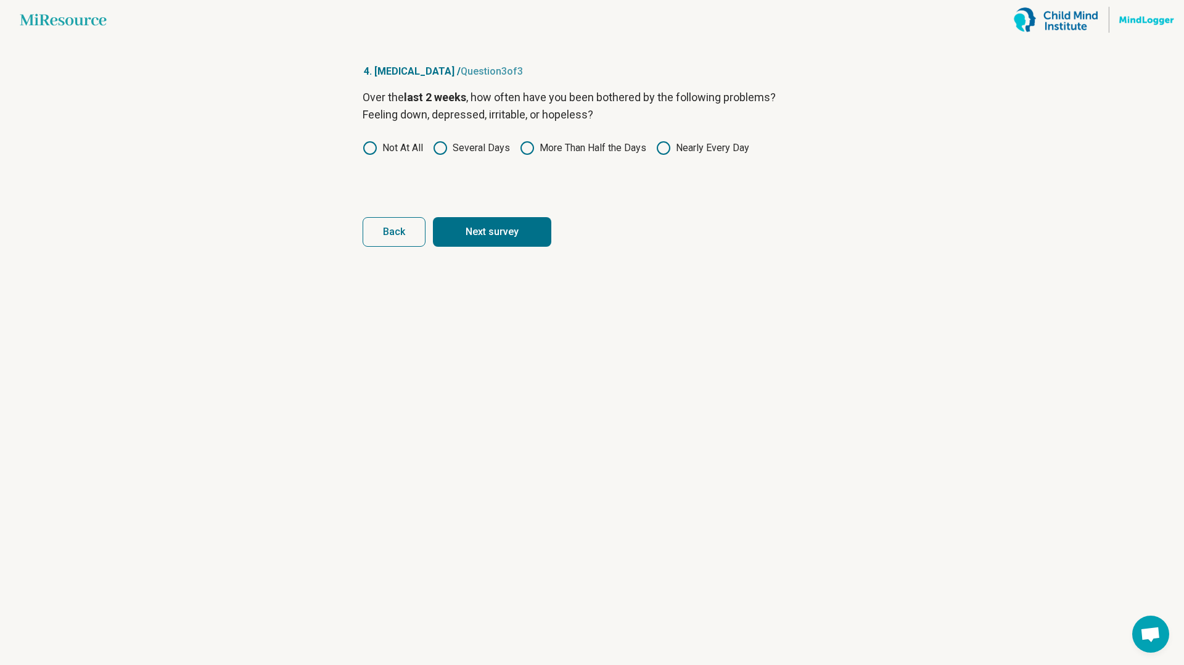
click at [475, 232] on button "Next survey" at bounding box center [492, 232] width 118 height 30
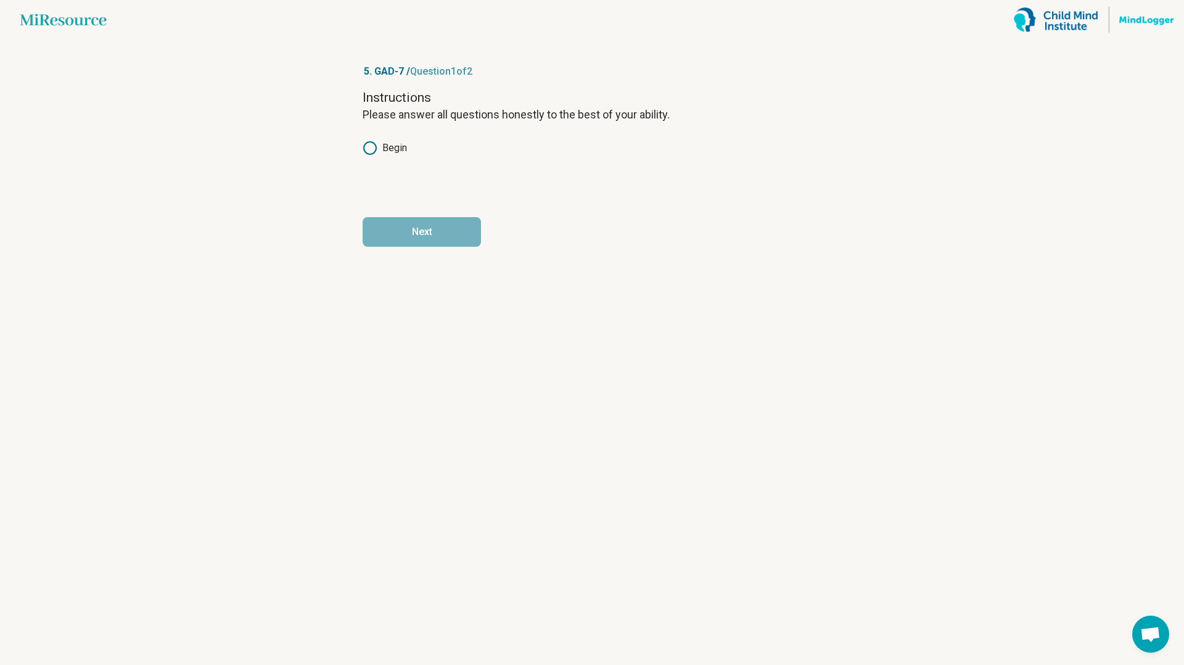
click at [380, 152] on label "Begin" at bounding box center [385, 148] width 44 height 15
click at [396, 232] on button "Next" at bounding box center [422, 232] width 118 height 30
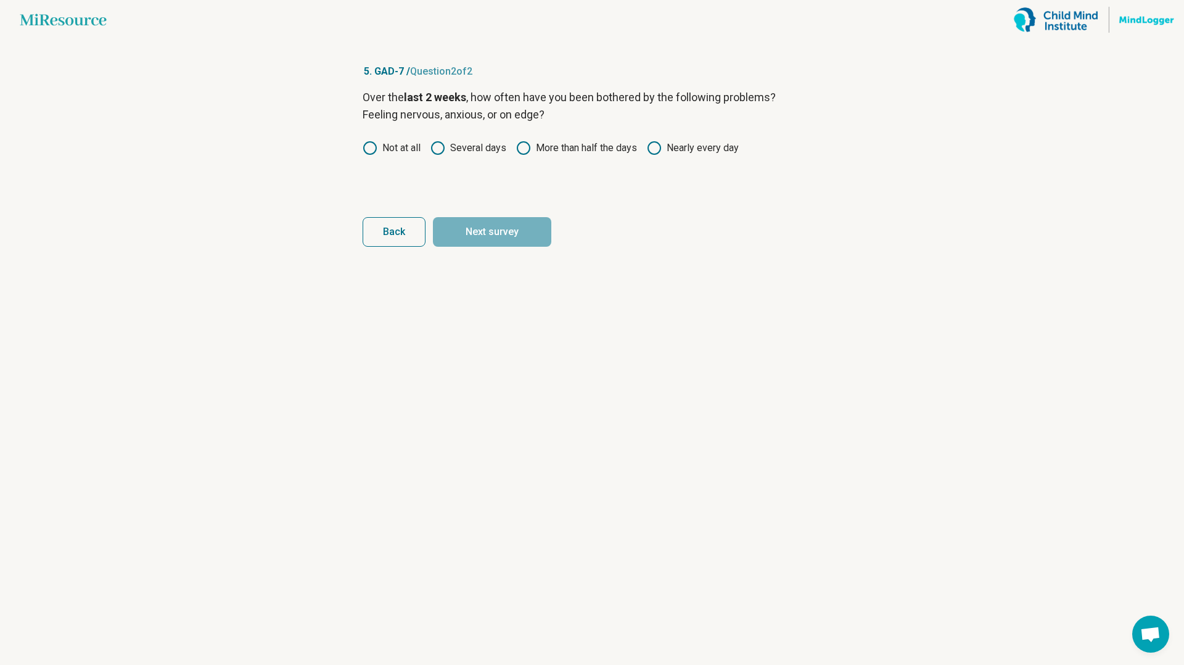
click at [443, 147] on icon at bounding box center [437, 148] width 15 height 15
click at [471, 231] on button "Next survey" at bounding box center [492, 232] width 118 height 30
click at [375, 149] on circle at bounding box center [370, 148] width 12 height 12
click at [474, 242] on button "Next survey" at bounding box center [492, 232] width 118 height 30
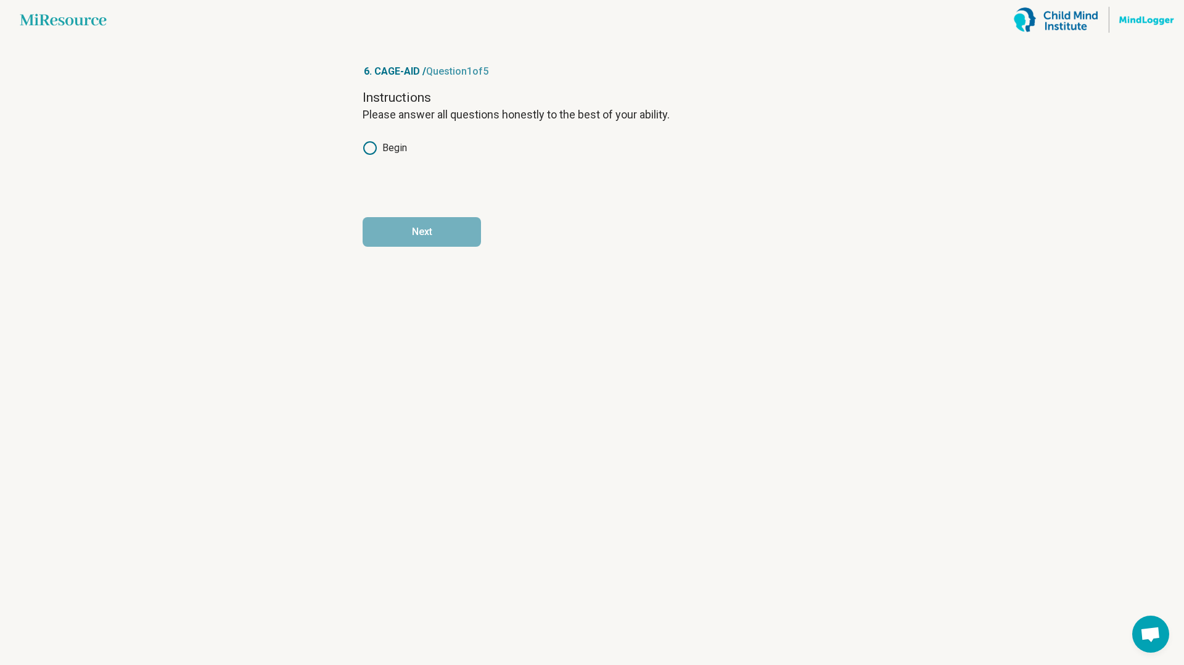
click at [372, 150] on icon at bounding box center [370, 148] width 15 height 15
click at [402, 224] on button "Next" at bounding box center [422, 232] width 118 height 30
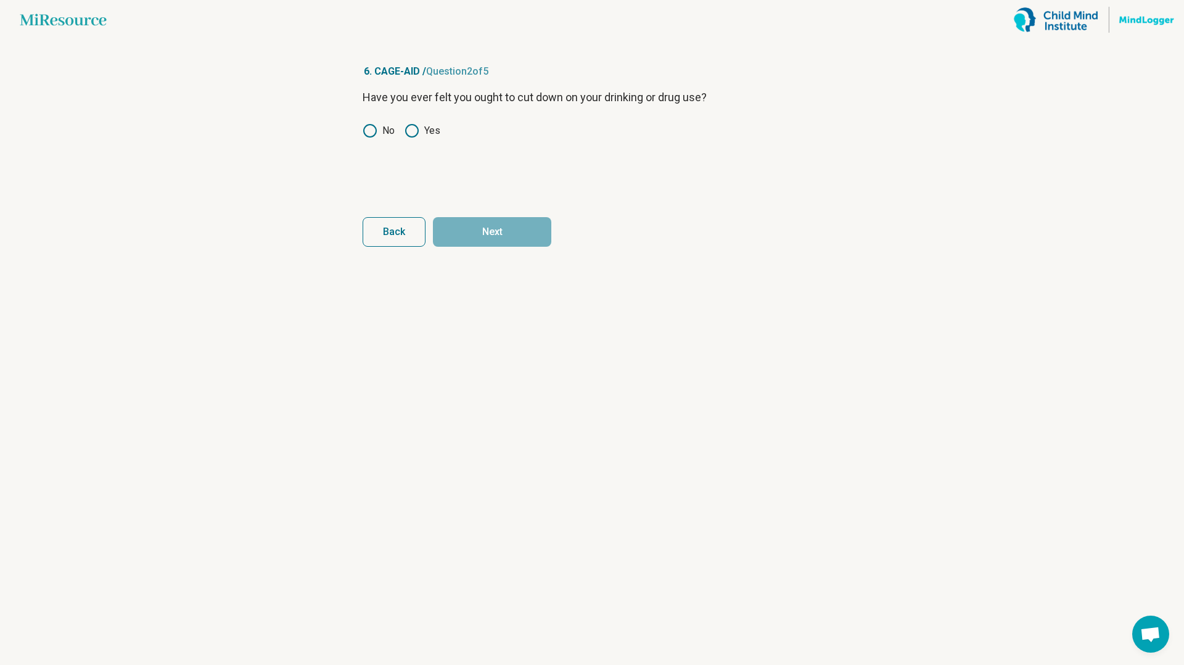
click at [372, 131] on icon at bounding box center [370, 130] width 15 height 15
click at [483, 233] on button "Next" at bounding box center [492, 232] width 118 height 30
click at [363, 132] on icon at bounding box center [370, 130] width 15 height 15
click at [498, 229] on button "Next" at bounding box center [492, 232] width 118 height 30
click at [372, 136] on circle at bounding box center [370, 131] width 12 height 12
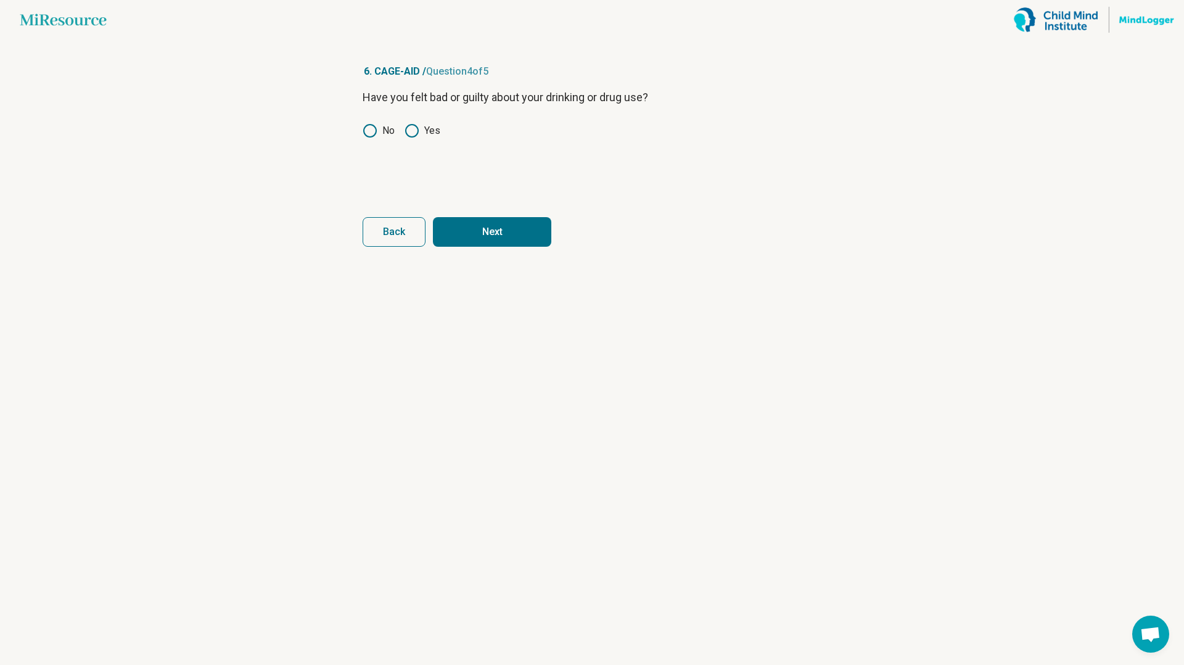
click at [422, 131] on label "Yes" at bounding box center [422, 130] width 36 height 15
click at [382, 133] on label "No" at bounding box center [379, 130] width 32 height 15
click at [477, 215] on form "Have you felt bad or guilty about your drinking or drug use? No Yes Back Next" at bounding box center [592, 168] width 459 height 158
click at [483, 239] on button "Next" at bounding box center [492, 232] width 118 height 30
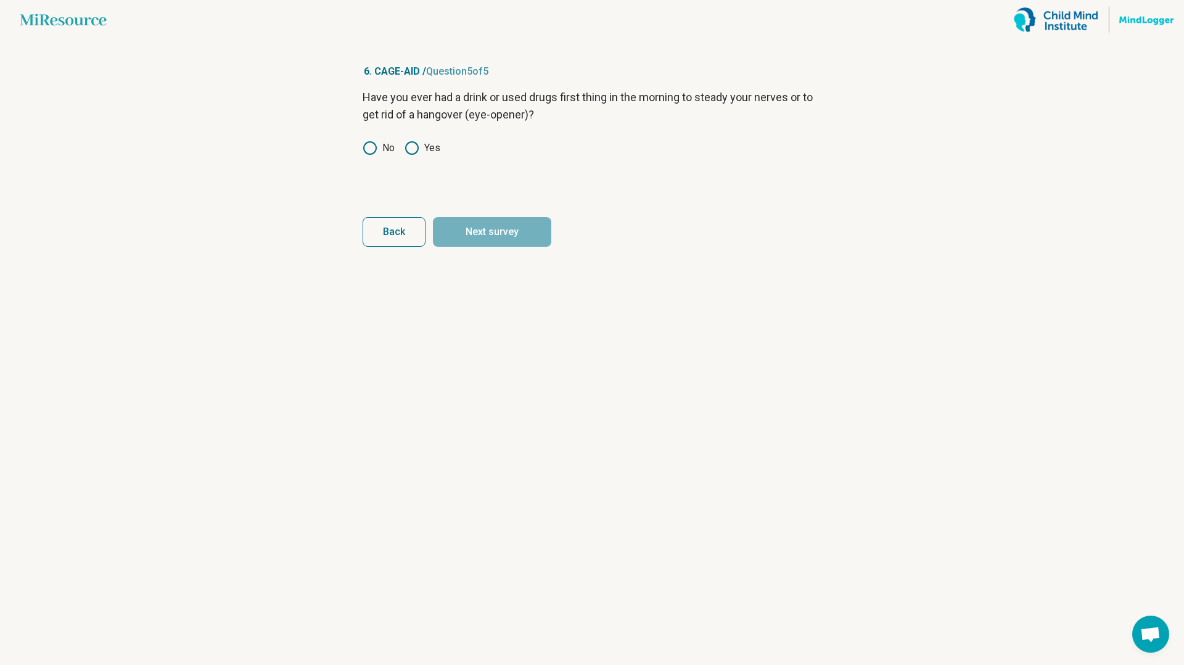
click at [372, 155] on div "Have you ever had a drink or used drugs first thing in the morning to steady yo…" at bounding box center [592, 141] width 459 height 104
click at [371, 150] on icon at bounding box center [370, 148] width 15 height 15
click at [459, 232] on button "Next survey" at bounding box center [492, 232] width 118 height 30
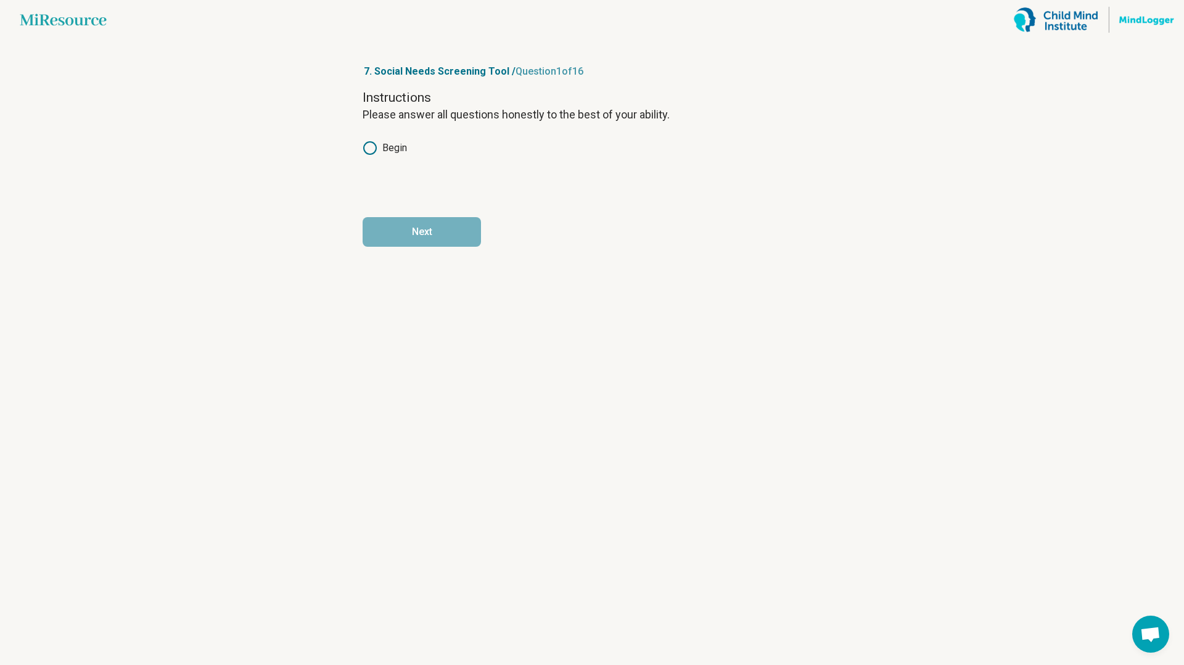
click at [382, 150] on label "Begin" at bounding box center [385, 148] width 44 height 15
click at [406, 228] on button "Next" at bounding box center [422, 232] width 118 height 30
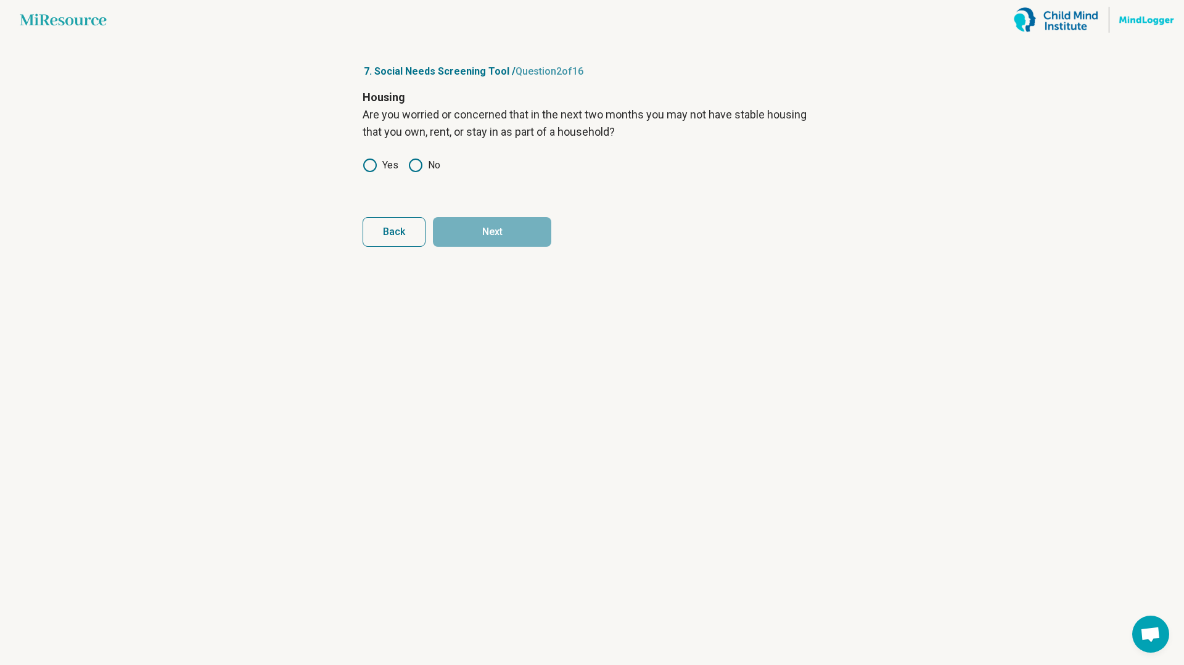
click at [375, 165] on icon at bounding box center [370, 165] width 15 height 15
click at [410, 168] on circle at bounding box center [415, 165] width 12 height 12
click at [480, 237] on button "Next" at bounding box center [492, 232] width 118 height 30
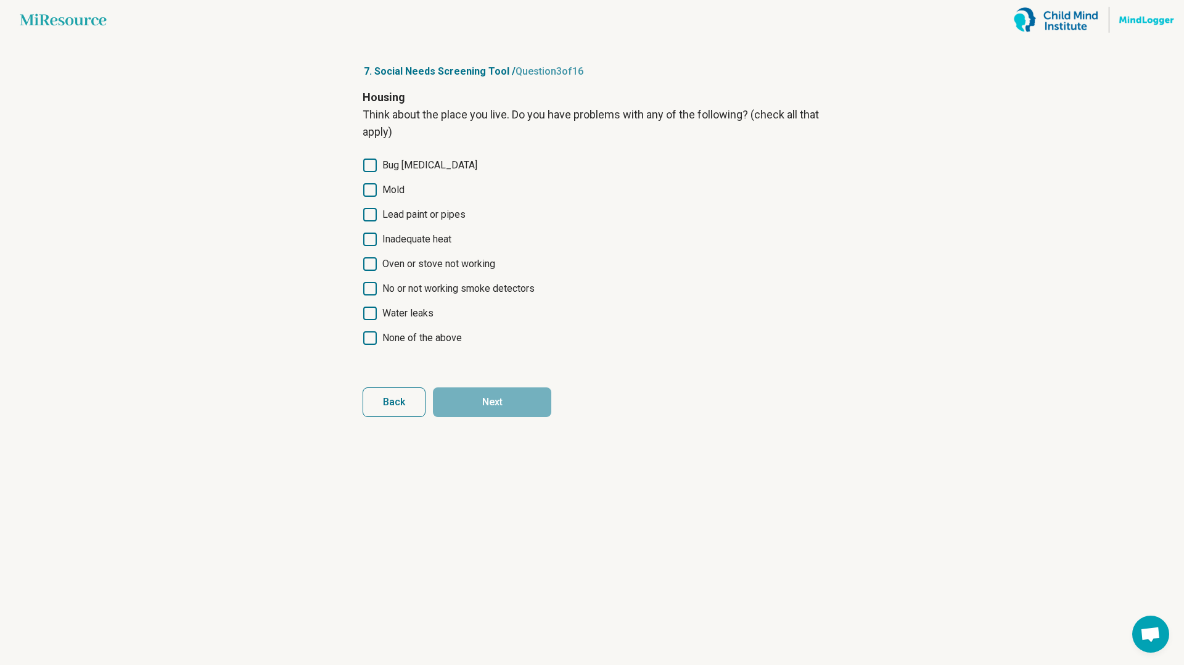
click at [410, 340] on span "None of the above" at bounding box center [422, 337] width 80 height 15
click at [474, 405] on button "Next" at bounding box center [492, 402] width 118 height 30
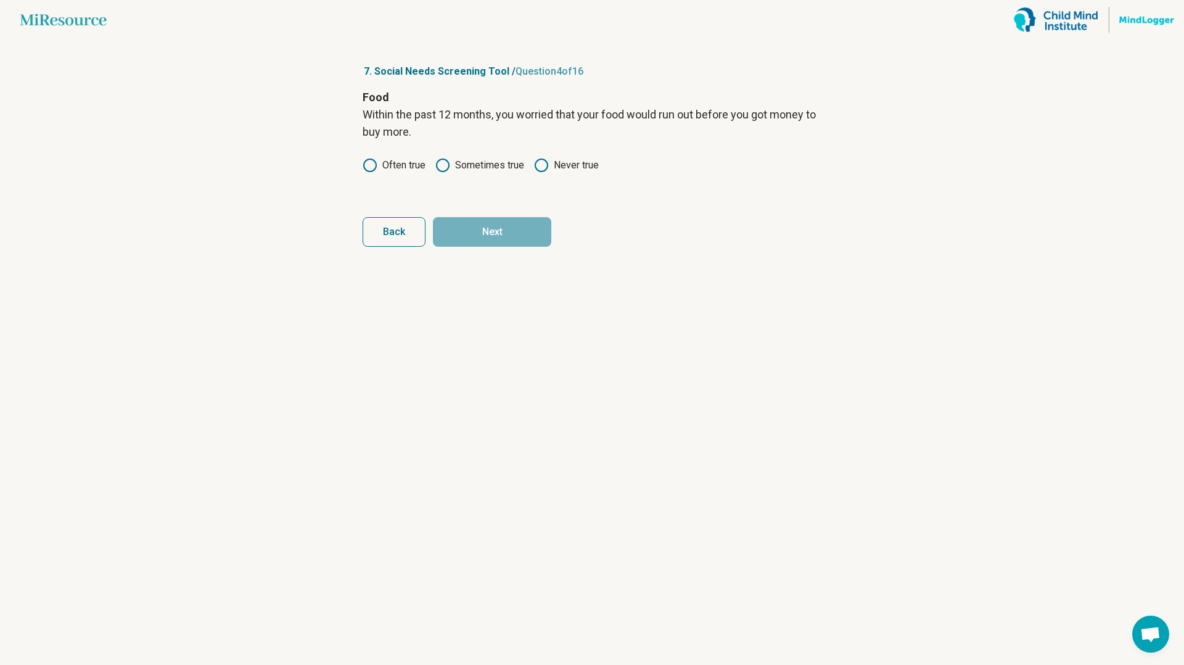
click at [567, 165] on label "Never true" at bounding box center [566, 165] width 65 height 15
click at [512, 242] on button "Next" at bounding box center [492, 232] width 118 height 30
click at [551, 171] on label "Never true" at bounding box center [566, 165] width 65 height 15
click at [475, 238] on button "Next" at bounding box center [492, 232] width 118 height 30
click at [419, 148] on icon at bounding box center [415, 148] width 15 height 15
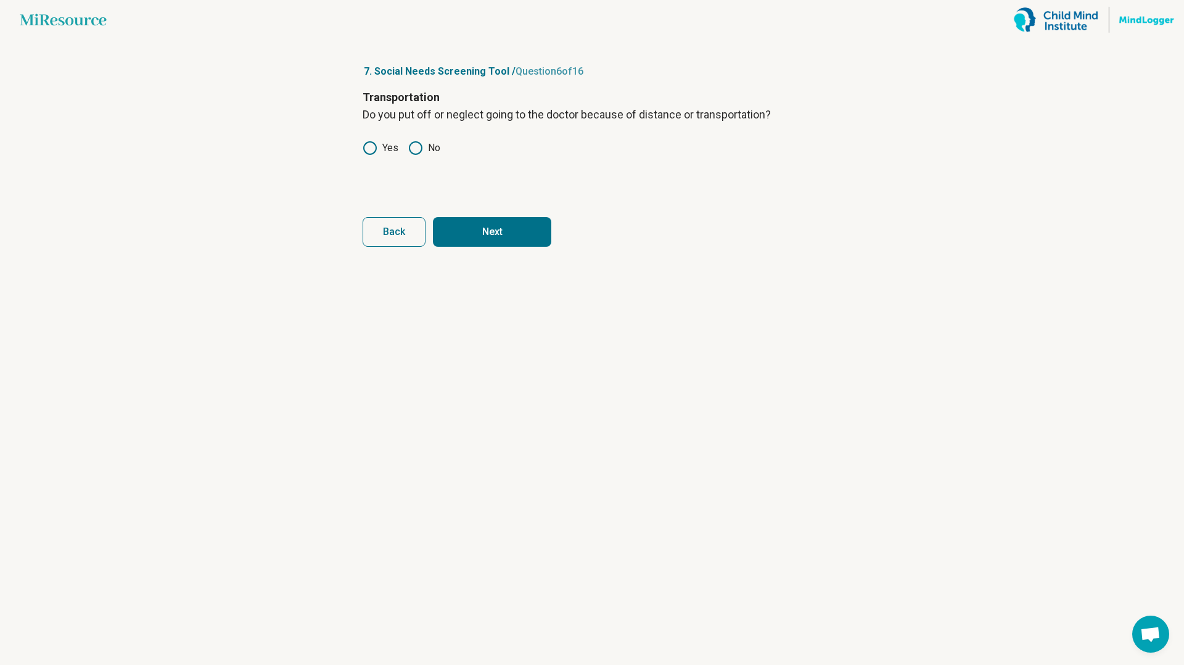
click at [465, 232] on button "Next" at bounding box center [492, 232] width 118 height 30
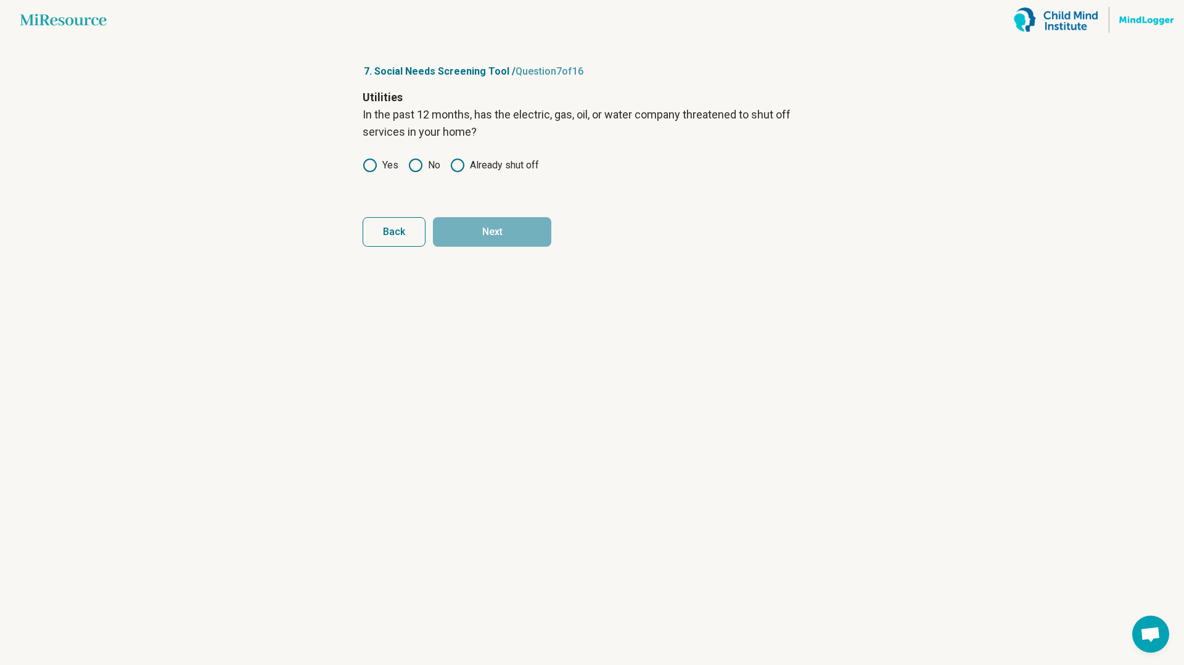
click at [434, 159] on label "No" at bounding box center [424, 165] width 32 height 15
click at [472, 228] on button "Next" at bounding box center [492, 232] width 118 height 30
click at [419, 154] on icon at bounding box center [415, 148] width 15 height 15
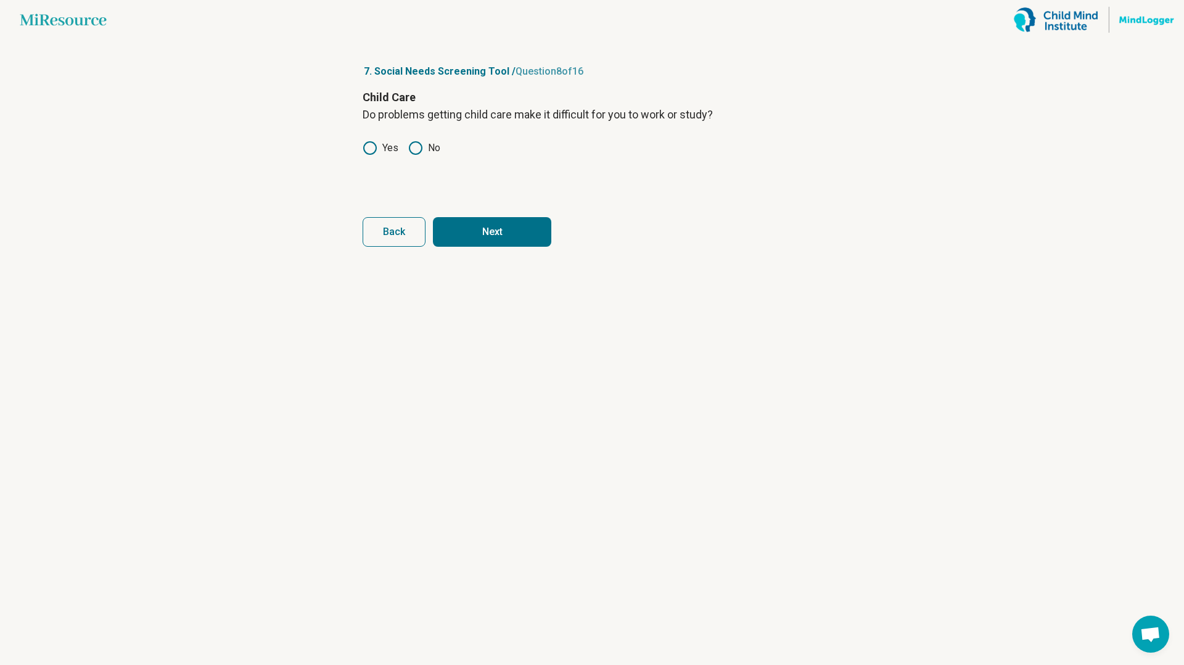
click at [485, 256] on article "7. Social Needs Screening Tool / Question 8 of 16 Child Care Do problems gettin…" at bounding box center [592, 351] width 498 height 625
click at [485, 241] on button "Next" at bounding box center [492, 232] width 118 height 30
click at [372, 147] on icon at bounding box center [370, 148] width 15 height 15
click at [484, 226] on button "Next" at bounding box center [492, 232] width 118 height 30
click at [375, 144] on circle at bounding box center [370, 148] width 12 height 12
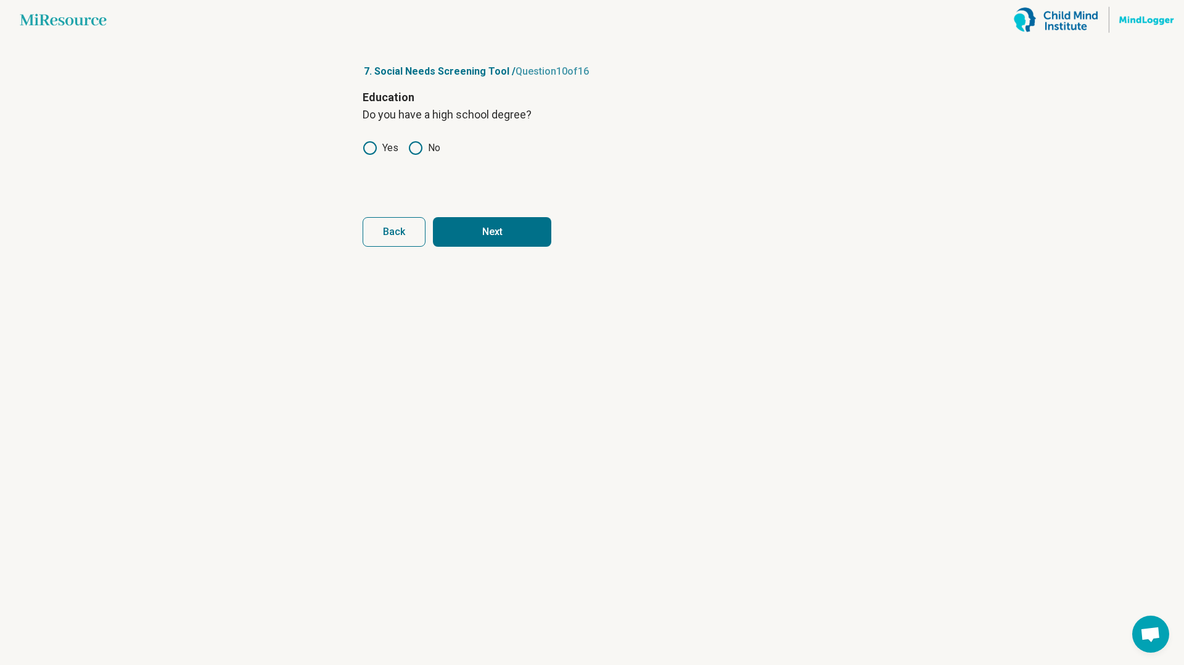
click at [481, 242] on button "Next" at bounding box center [492, 232] width 118 height 30
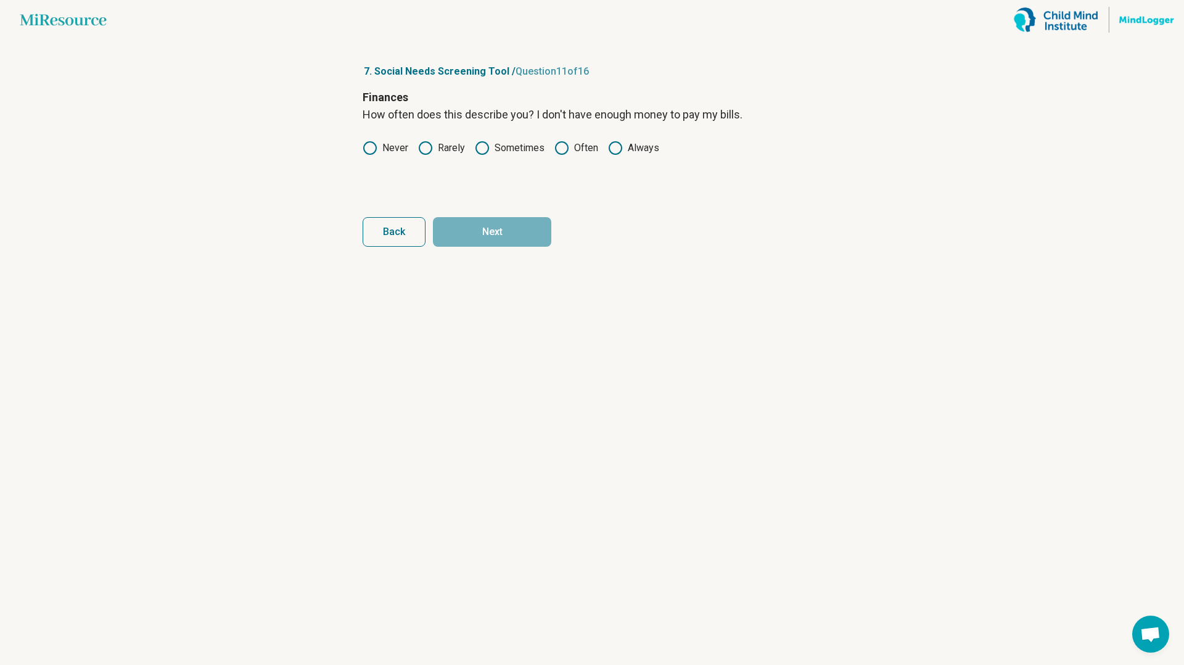
click at [384, 146] on label "Never" at bounding box center [386, 148] width 46 height 15
click at [482, 234] on button "Next" at bounding box center [492, 232] width 118 height 30
click at [387, 148] on label "Never" at bounding box center [386, 148] width 46 height 15
click at [466, 227] on button "Next" at bounding box center [492, 232] width 118 height 30
click at [388, 150] on label "Never" at bounding box center [386, 148] width 46 height 15
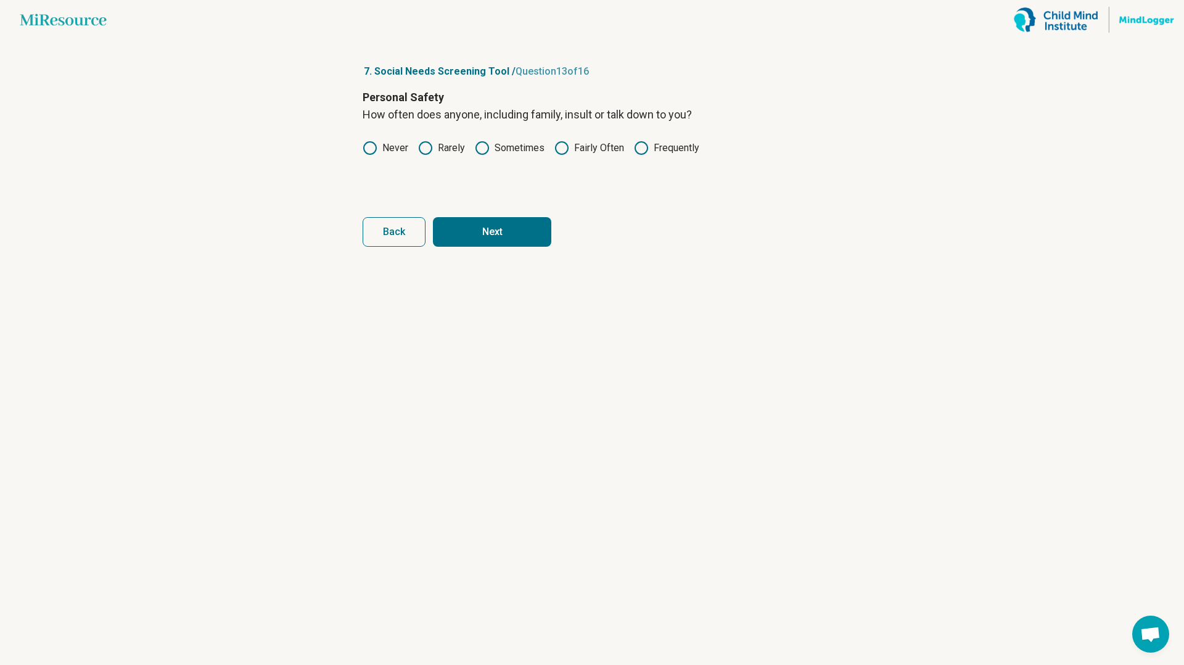
click at [464, 223] on button "Next" at bounding box center [492, 232] width 118 height 30
click at [385, 141] on label "Never" at bounding box center [386, 148] width 46 height 15
click at [459, 224] on button "Next" at bounding box center [492, 232] width 118 height 30
click at [382, 144] on label "Never" at bounding box center [386, 148] width 46 height 15
click at [477, 241] on button "Next" at bounding box center [492, 232] width 118 height 30
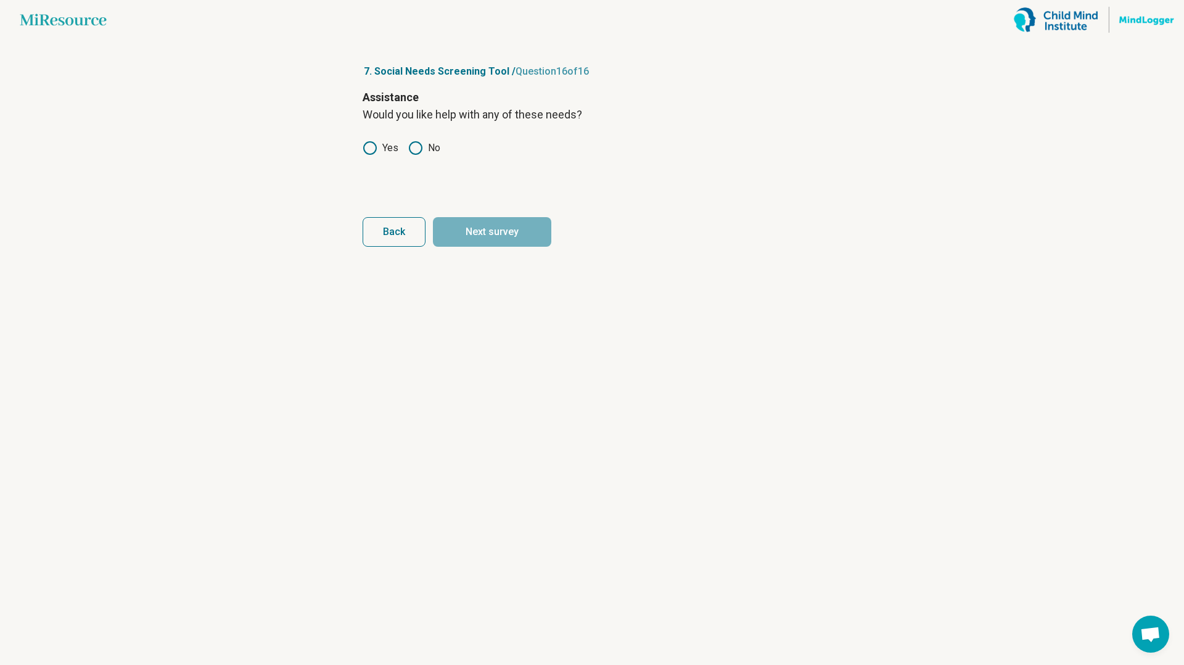
click at [413, 147] on icon at bounding box center [415, 148] width 15 height 15
click at [482, 234] on button "Next survey" at bounding box center [492, 232] width 118 height 30
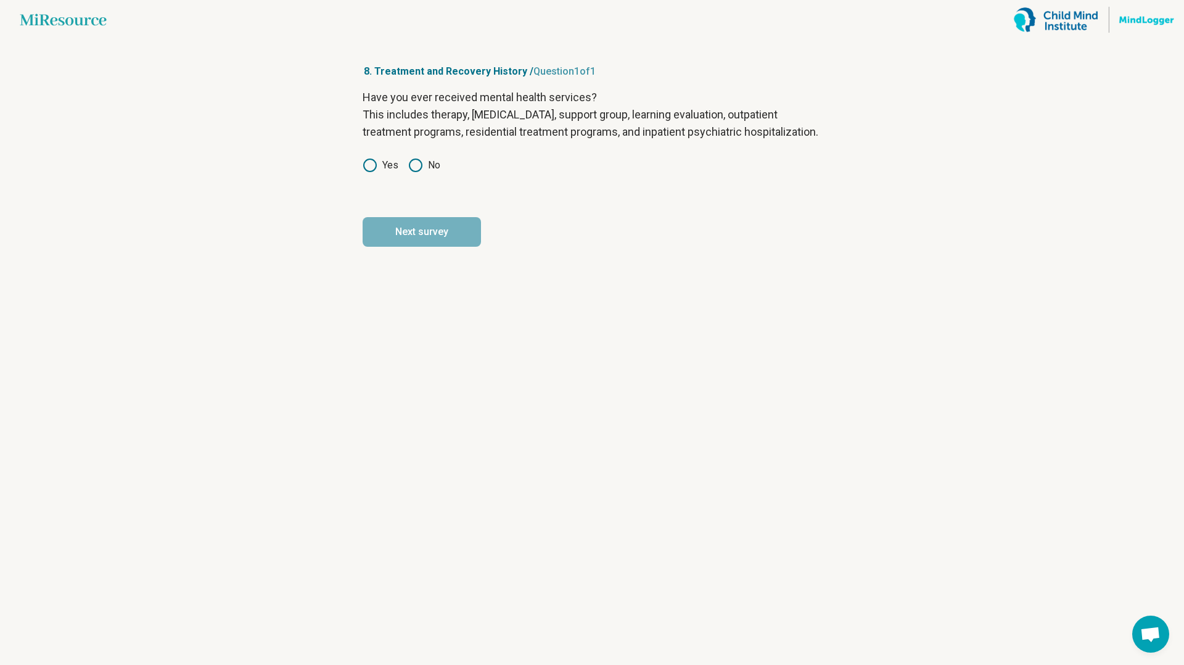
click at [413, 173] on icon at bounding box center [415, 165] width 15 height 15
click at [429, 236] on button "Next survey" at bounding box center [422, 232] width 118 height 30
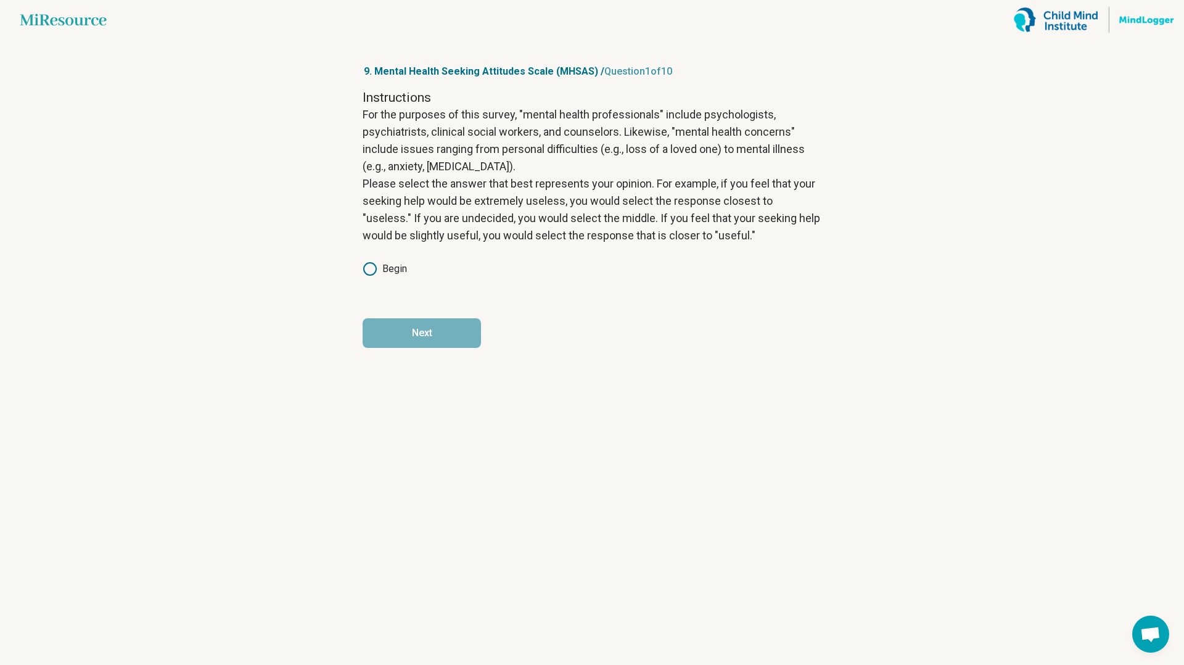
click at [388, 267] on label "Begin" at bounding box center [385, 268] width 44 height 15
click at [411, 317] on form "Instructions For the purposes of this survey, "mental health professionals" inc…" at bounding box center [592, 218] width 459 height 259
click at [420, 334] on button "Next" at bounding box center [422, 333] width 118 height 30
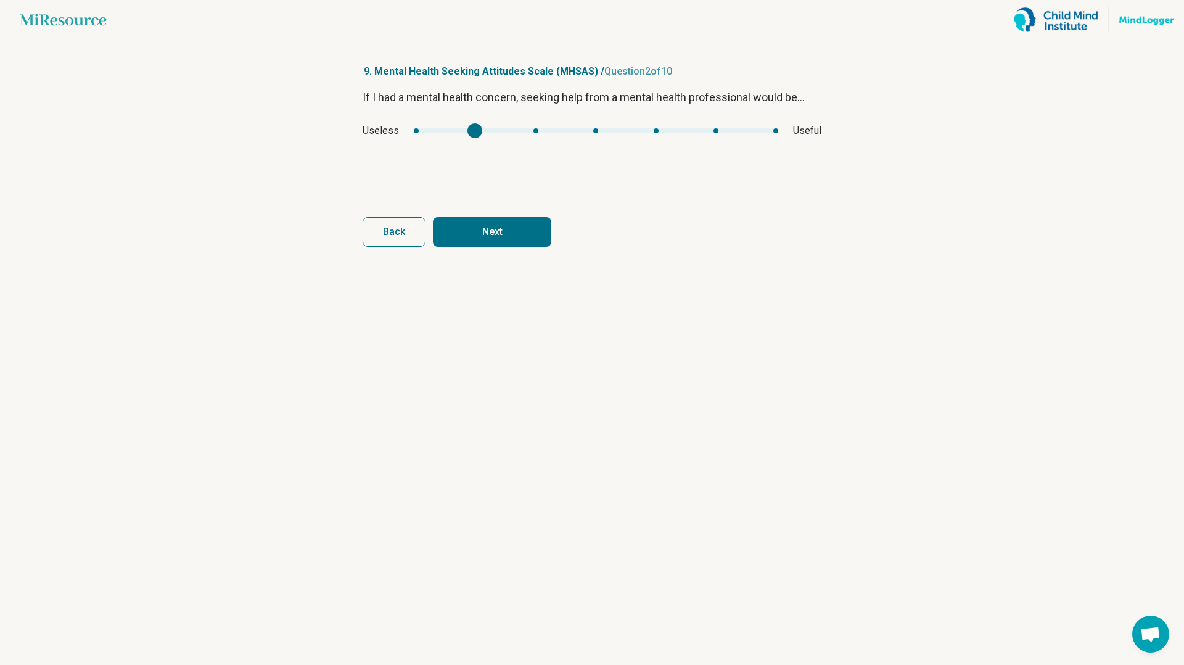
type input "*"
click at [518, 126] on div "Useless Useful" at bounding box center [592, 130] width 459 height 15
click at [501, 232] on button "Next" at bounding box center [492, 232] width 118 height 30
drag, startPoint x: 408, startPoint y: 126, endPoint x: 567, endPoint y: 118, distance: 158.7
click at [568, 121] on div "If I had a mental health concern, seeking help from a mental health professiona…" at bounding box center [592, 141] width 459 height 104
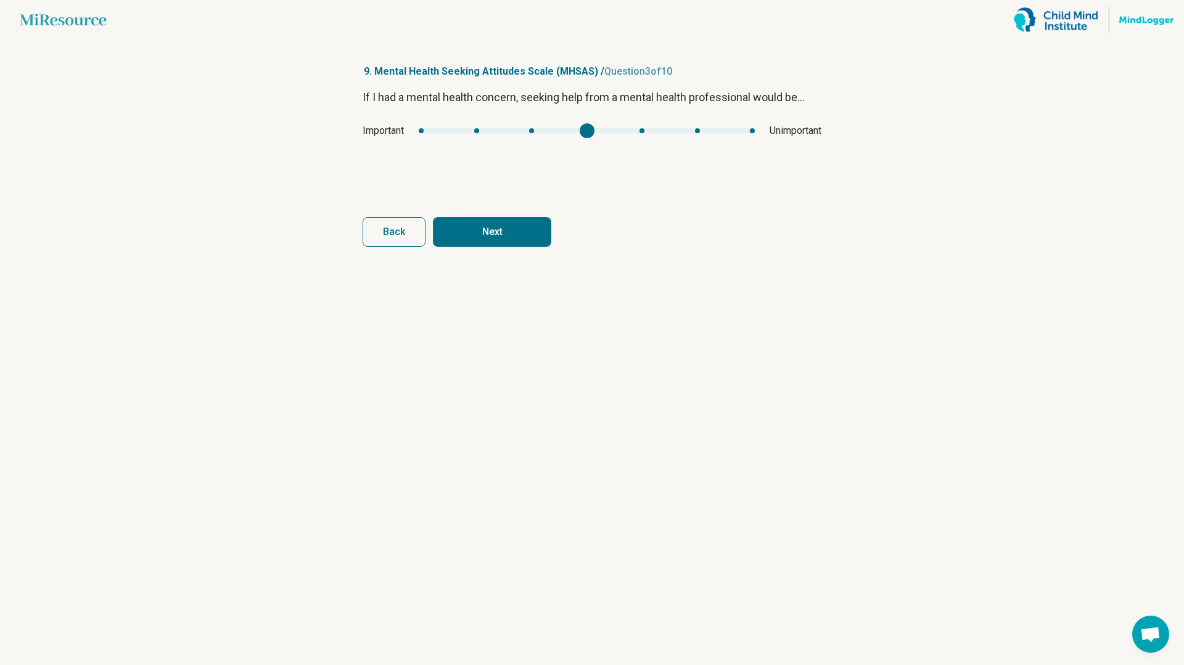
click at [583, 131] on div "mhsas2" at bounding box center [587, 130] width 336 height 5
type input "*"
click at [629, 128] on div "mhsas2" at bounding box center [587, 130] width 336 height 5
click at [530, 246] on article "9. Mental Health Seeking Attitudes Scale (MHSAS) / Question 3 of 10 If I had a …" at bounding box center [592, 351] width 498 height 625
click at [530, 234] on button "Next" at bounding box center [492, 232] width 118 height 30
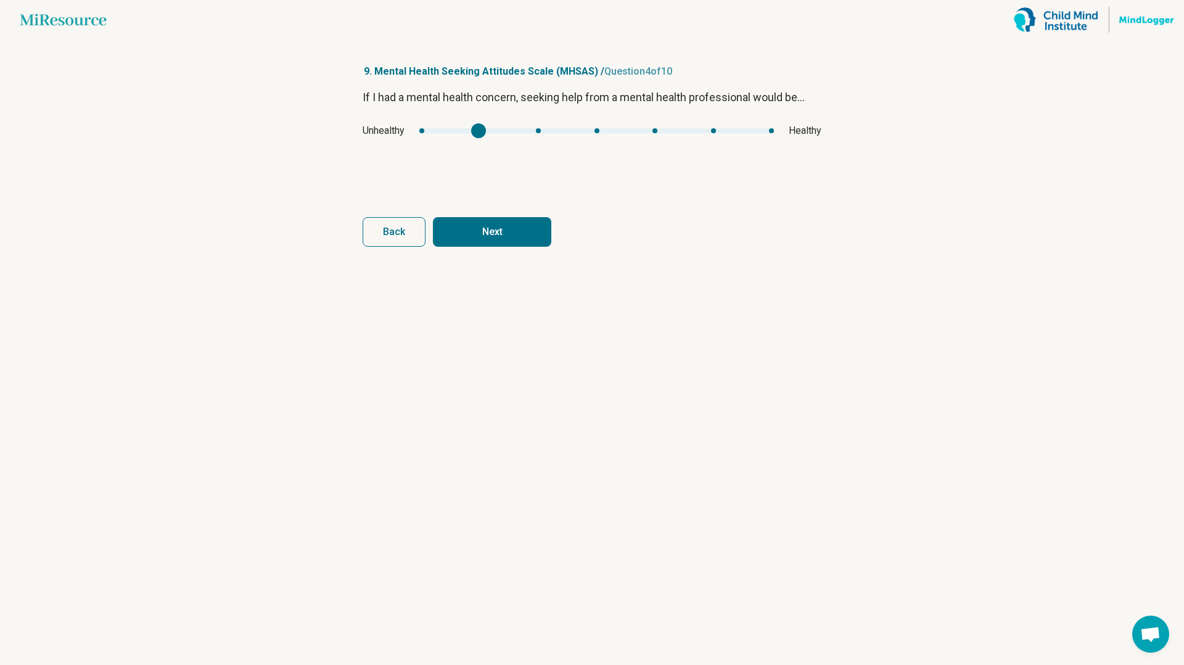
type input "*"
click at [528, 117] on div "If I had a mental health concern, seeking help from a mental health professiona…" at bounding box center [592, 141] width 459 height 104
click at [509, 221] on button "Next" at bounding box center [492, 232] width 118 height 30
type input "*"
click at [540, 126] on div "mhsas4" at bounding box center [538, 130] width 15 height 15
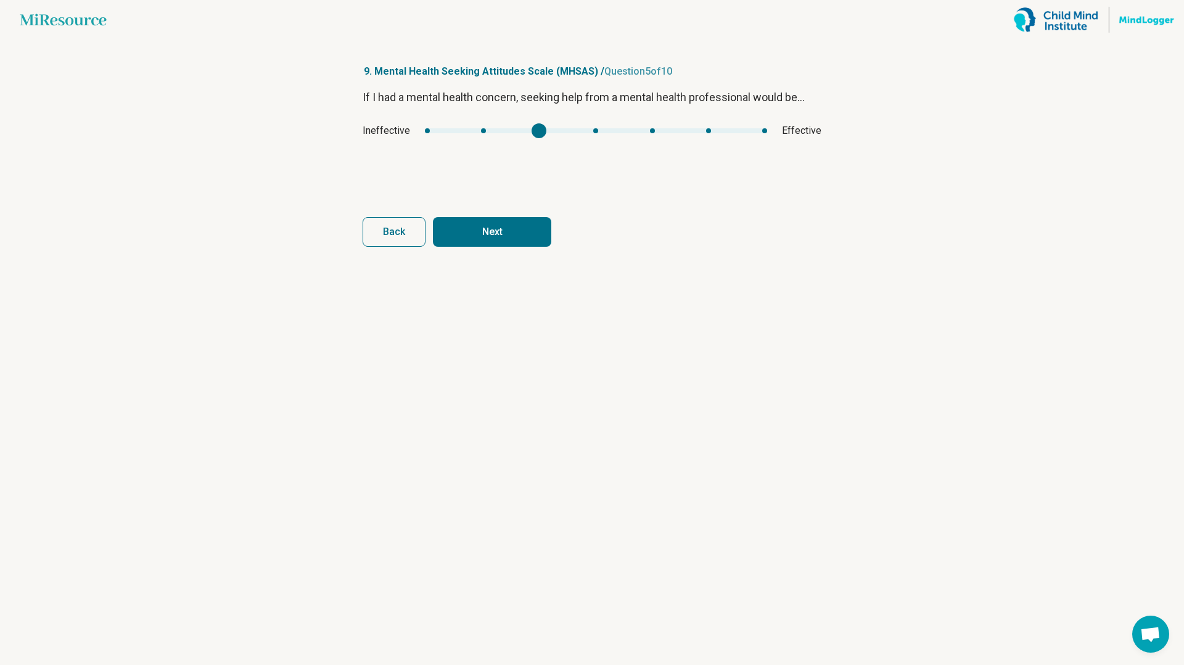
click at [493, 232] on button "Next" at bounding box center [492, 232] width 118 height 30
drag, startPoint x: 404, startPoint y: 141, endPoint x: 531, endPoint y: 125, distance: 127.4
click at [531, 125] on div "If I had a mental health concern, seeking help from a mental health professiona…" at bounding box center [592, 141] width 459 height 104
click at [654, 126] on div "Good Bad" at bounding box center [592, 130] width 459 height 15
click at [658, 134] on div "Good Bad" at bounding box center [592, 130] width 459 height 15
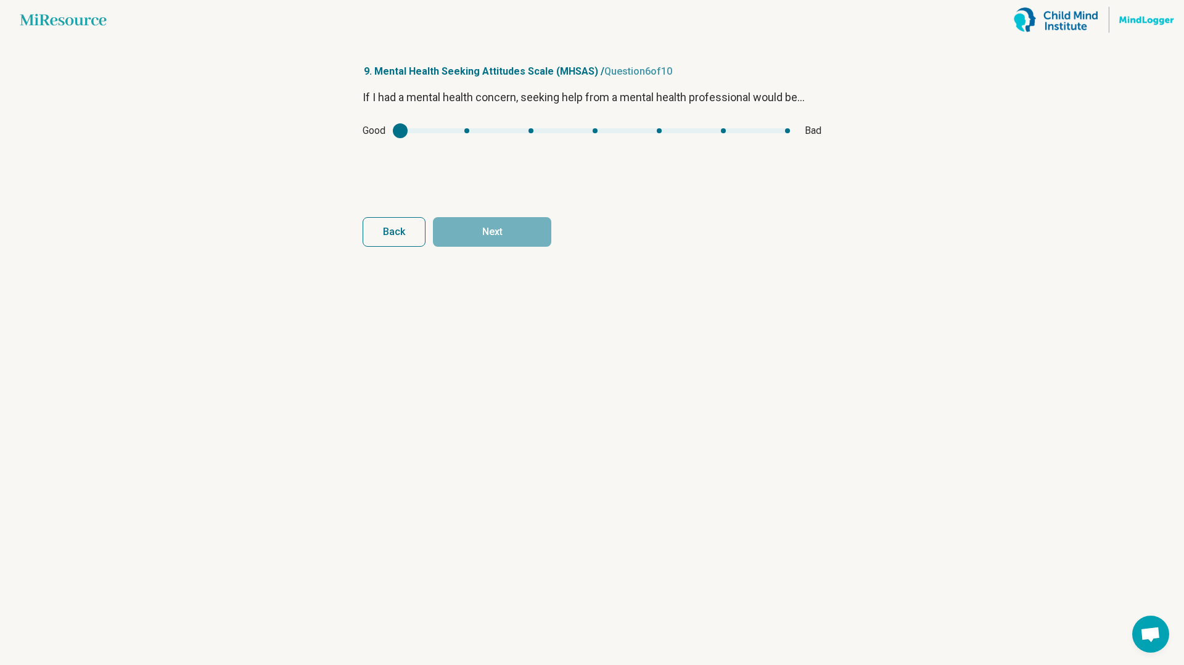
type input "*"
click at [660, 129] on div "mhsas5" at bounding box center [595, 130] width 390 height 5
click at [514, 242] on button "Next" at bounding box center [492, 232] width 118 height 30
click at [532, 129] on div "mhsas6" at bounding box center [593, 130] width 366 height 5
click at [573, 129] on div "mhsas6" at bounding box center [593, 130] width 366 height 5
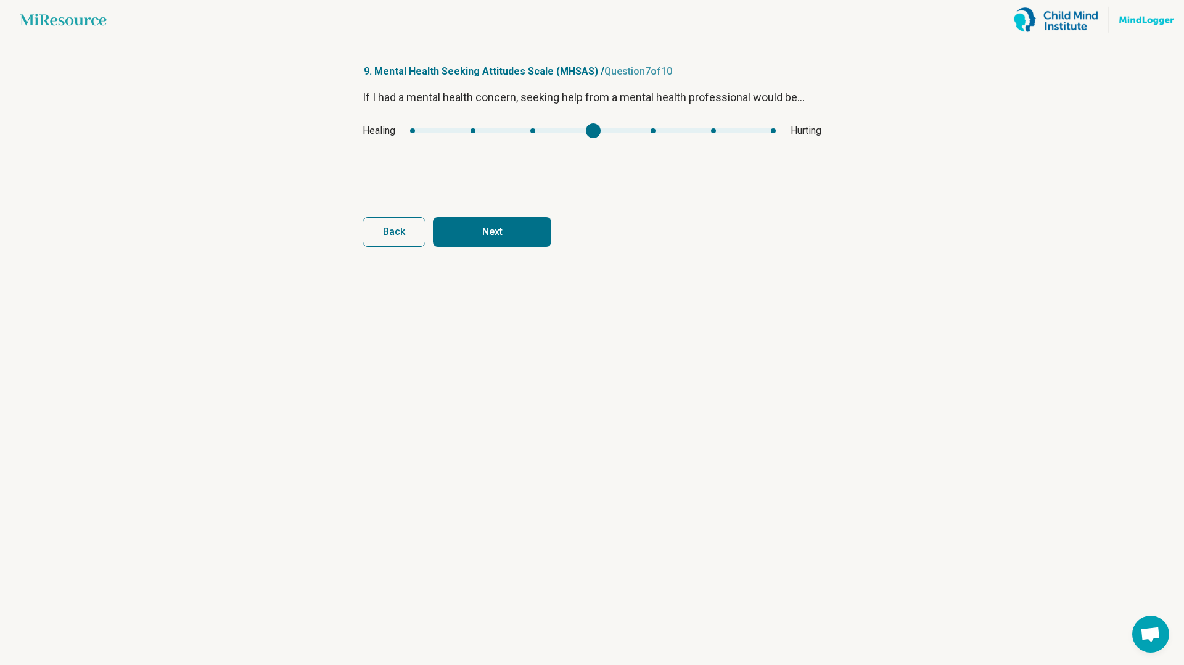
click at [638, 121] on div "If I had a mental health concern, seeking help from a mental health professiona…" at bounding box center [592, 141] width 459 height 104
click at [647, 137] on div "Healing Hurting" at bounding box center [592, 130] width 459 height 15
type input "*"
click at [657, 128] on div "mhsas6" at bounding box center [593, 130] width 366 height 5
click at [544, 242] on button "Next" at bounding box center [492, 232] width 118 height 30
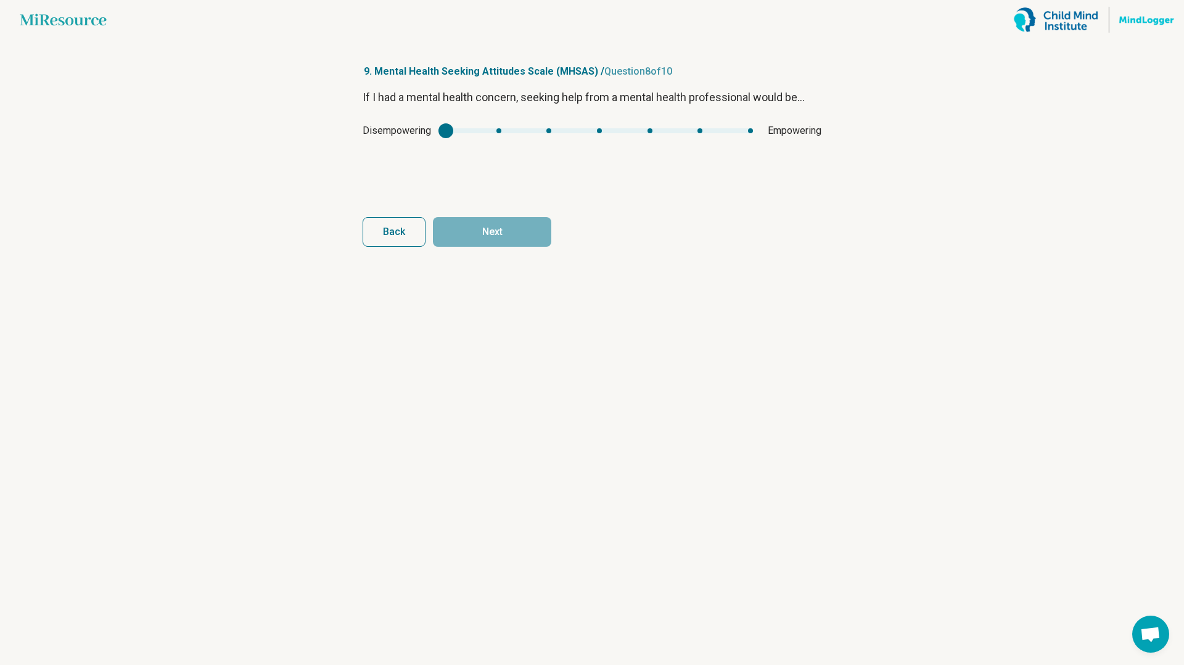
type input "*"
click at [590, 132] on div "mhsas7" at bounding box center [599, 130] width 307 height 5
click at [508, 226] on button "Next" at bounding box center [492, 232] width 118 height 30
click at [629, 129] on div "mhsas8" at bounding box center [586, 130] width 331 height 5
type input "*"
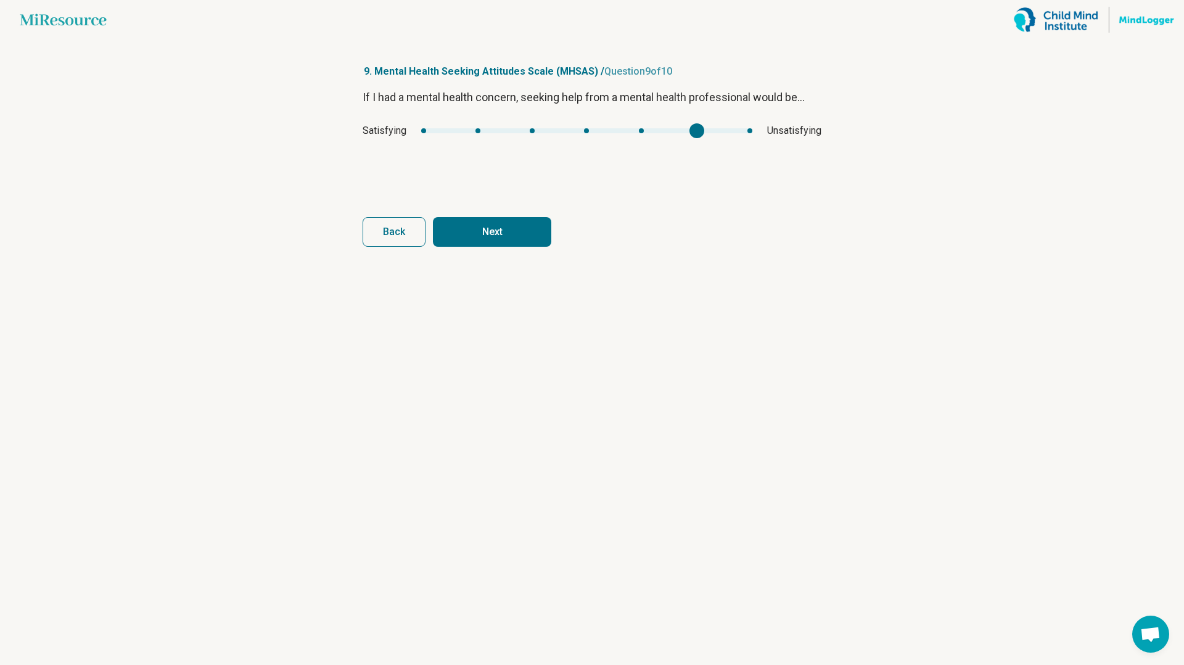
click at [687, 130] on div "mhsas8" at bounding box center [586, 130] width 331 height 5
click at [548, 217] on div "Back Next" at bounding box center [592, 232] width 459 height 30
click at [525, 239] on button "Next" at bounding box center [492, 232] width 118 height 30
click at [645, 131] on div "mhsas9" at bounding box center [586, 130] width 335 height 5
click at [525, 212] on form "If I had a mental health concern, seeking help from a mental health professiona…" at bounding box center [592, 168] width 459 height 158
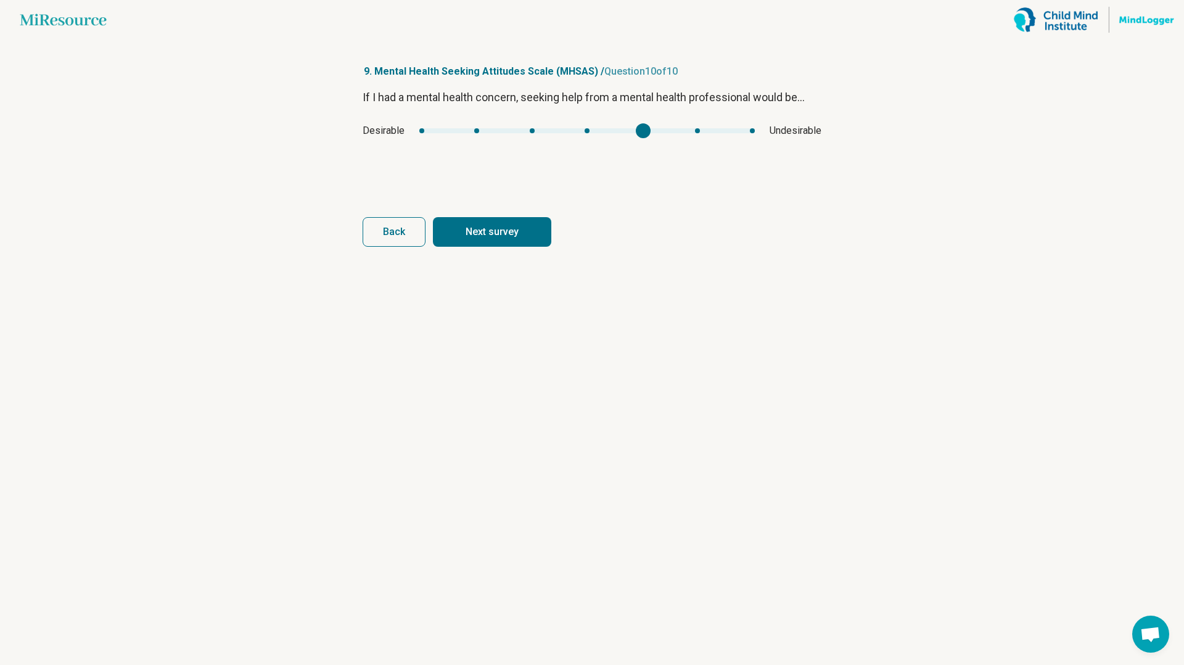
click at [511, 254] on article "9. Mental Health Seeking Attitudes Scale (MHSAS) / Question 10 of 10 If I had a…" at bounding box center [592, 351] width 498 height 625
click at [522, 196] on form "If I had a mental health concern, seeking help from a mental health professiona…" at bounding box center [592, 168] width 459 height 158
click at [522, 224] on button "Next survey" at bounding box center [492, 232] width 118 height 30
type input "*"
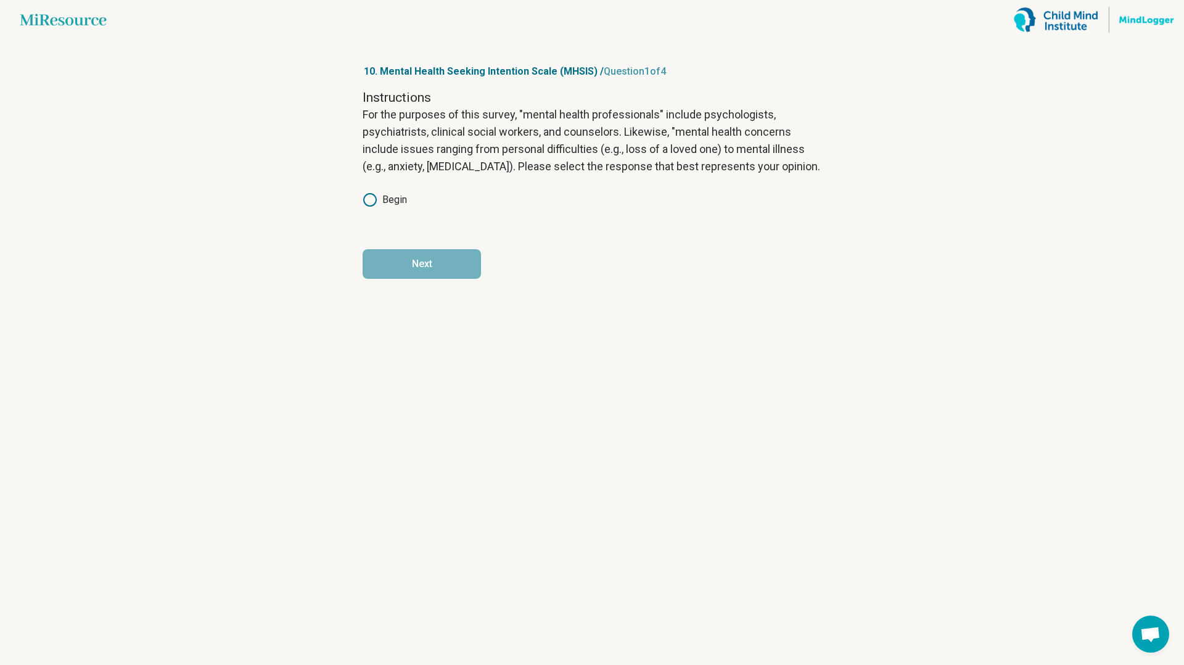
click at [391, 199] on label "Begin" at bounding box center [385, 199] width 44 height 15
click at [398, 274] on button "Next" at bounding box center [422, 264] width 118 height 30
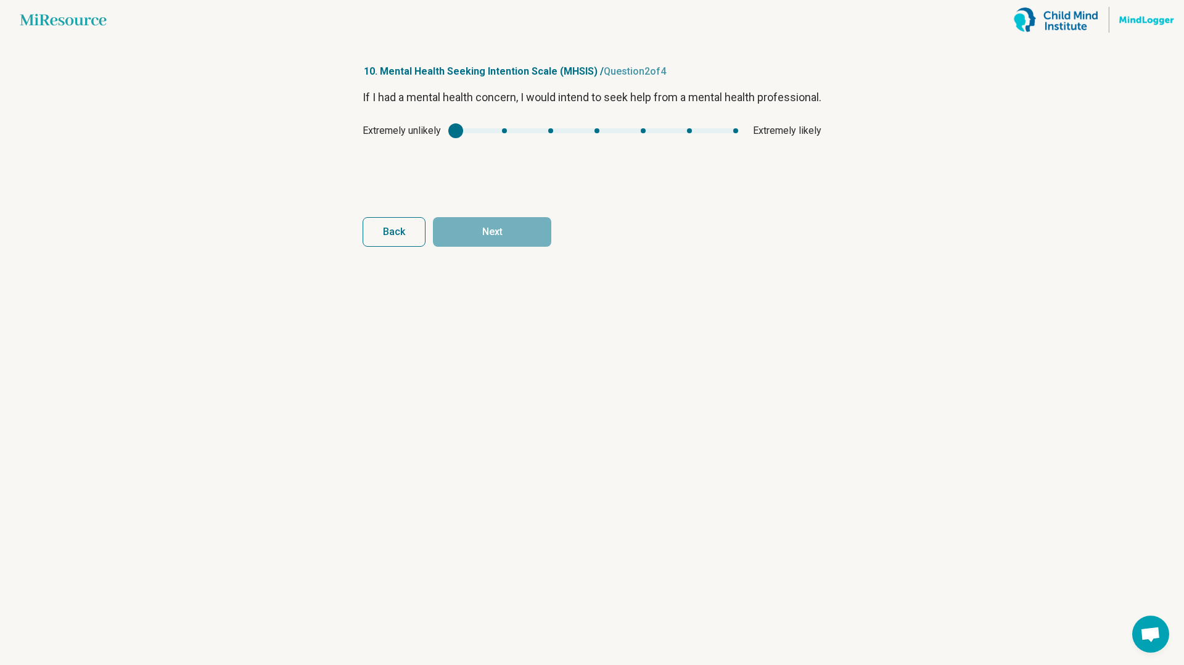
type input "*"
click at [503, 133] on div "mhsis1" at bounding box center [597, 130] width 282 height 5
click at [482, 220] on button "Next" at bounding box center [492, 232] width 118 height 30
click at [500, 136] on div "Definitely false Definitely true" at bounding box center [592, 130] width 459 height 15
type input "*"
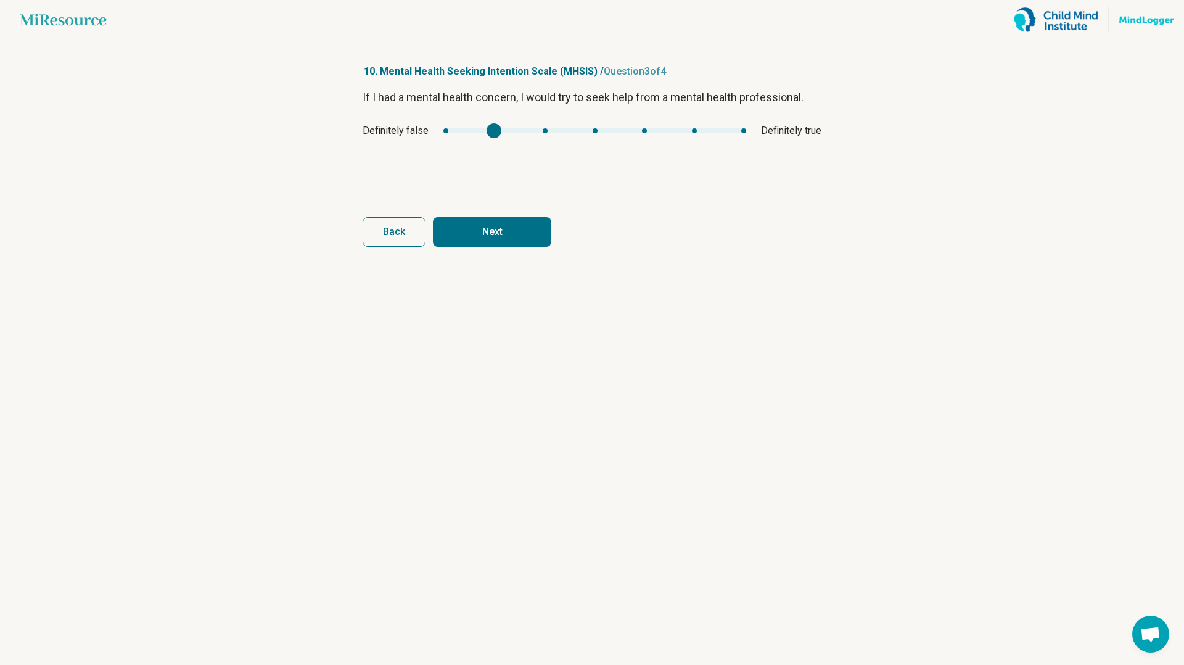
click at [498, 132] on div "mhsis2" at bounding box center [594, 130] width 303 height 5
click at [498, 226] on button "Next" at bounding box center [492, 232] width 118 height 30
click at [496, 136] on div "Strongly disagree Strongly agree" at bounding box center [592, 130] width 459 height 15
click at [501, 129] on div "mhsis3" at bounding box center [599, 130] width 290 height 5
click at [485, 250] on article "10. Mental Health Seeking Intention Scale (MHSIS) / Question 4 of 4 If I had a …" at bounding box center [592, 351] width 498 height 625
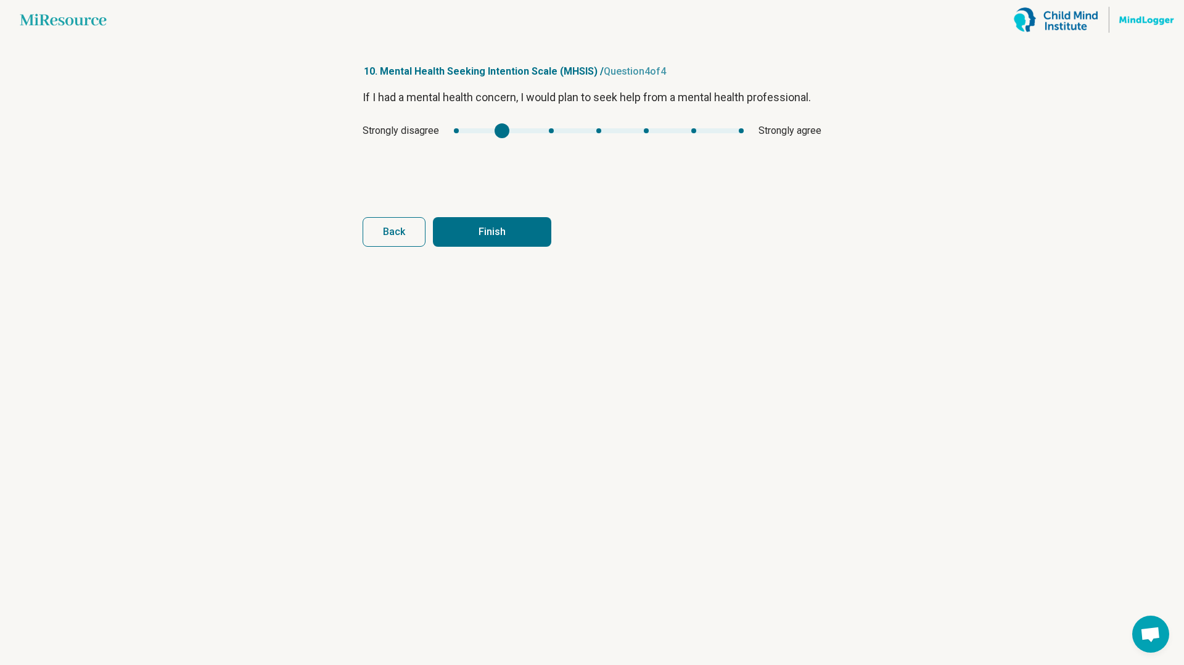
click at [494, 232] on button "Finish" at bounding box center [492, 232] width 118 height 30
type input "*"
